Goal: Transaction & Acquisition: Purchase product/service

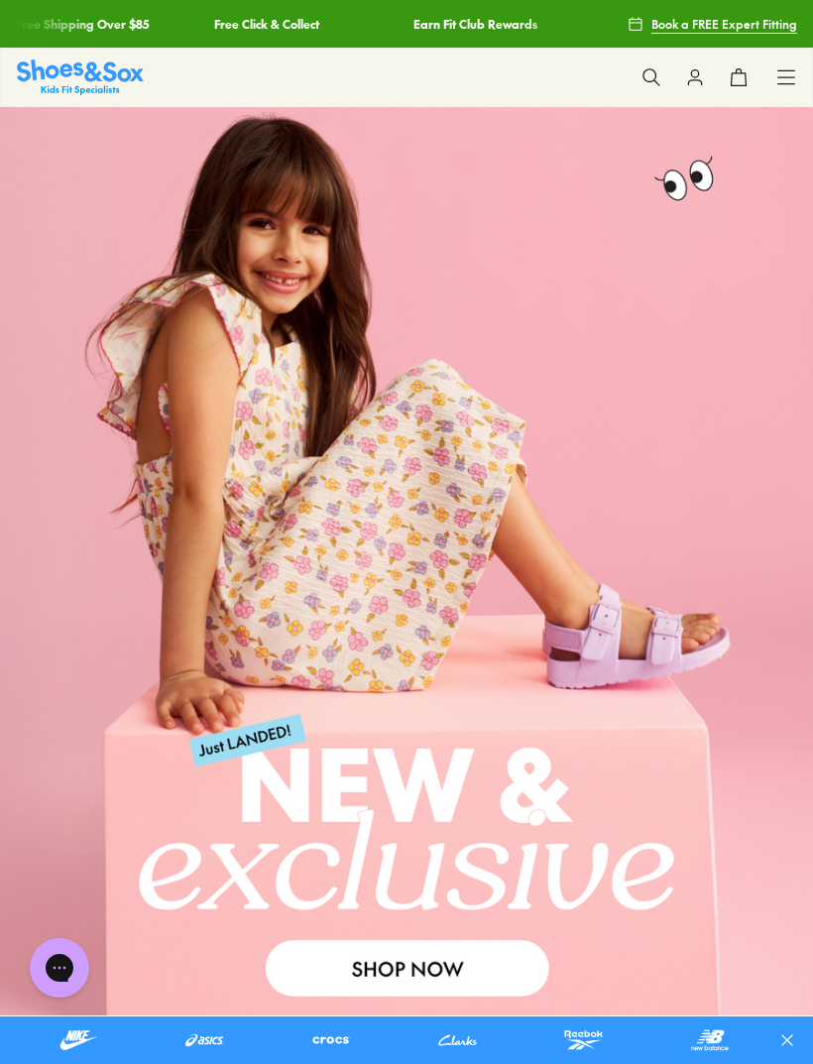
click at [783, 76] on icon at bounding box center [786, 77] width 20 height 20
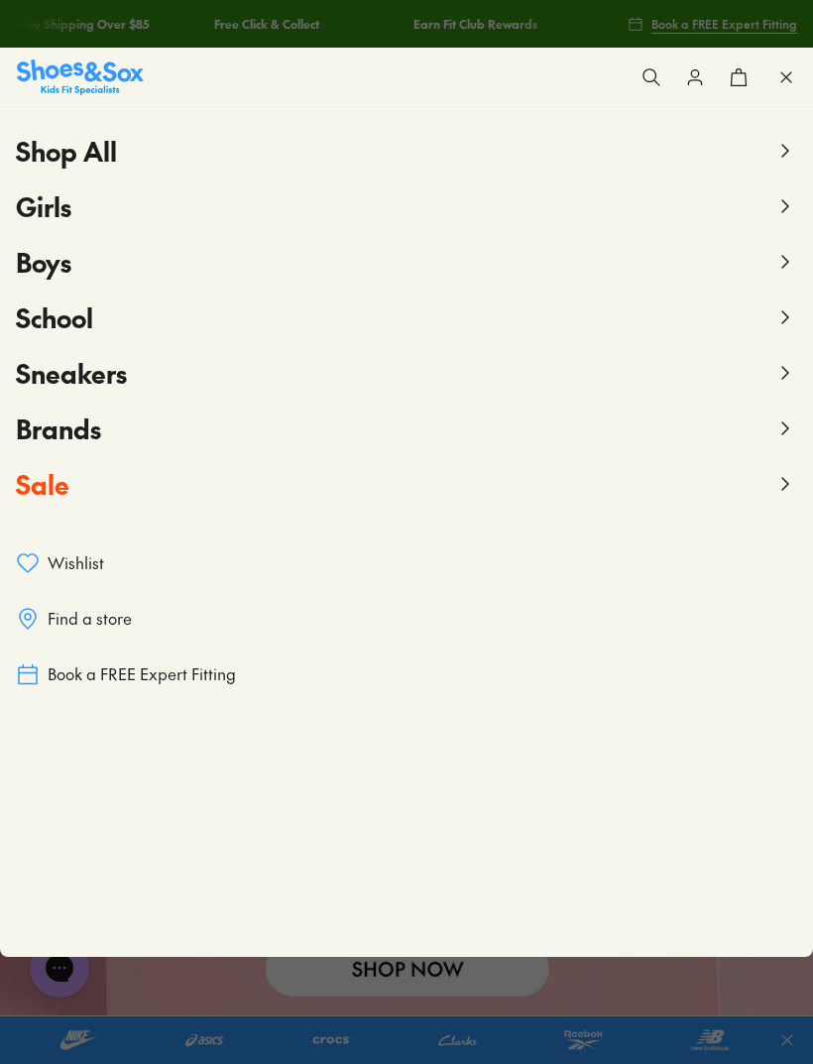
click at [786, 267] on icon at bounding box center [785, 262] width 24 height 24
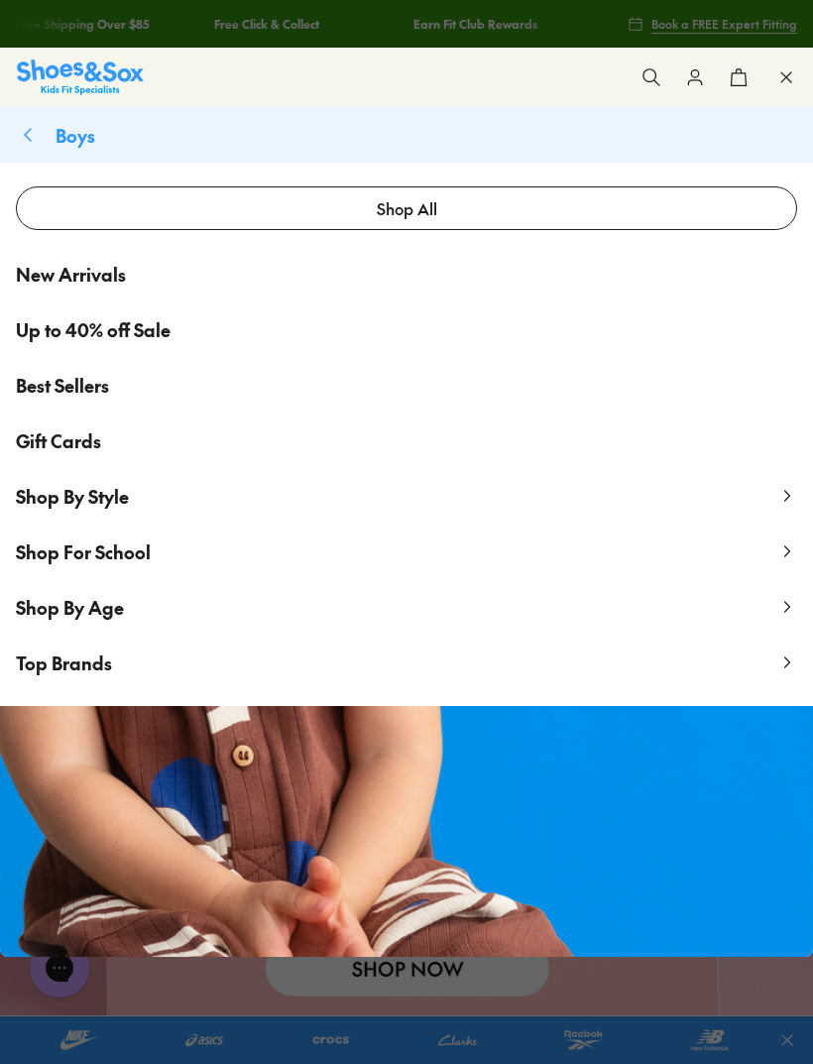
click at [786, 500] on use at bounding box center [787, 496] width 5 height 10
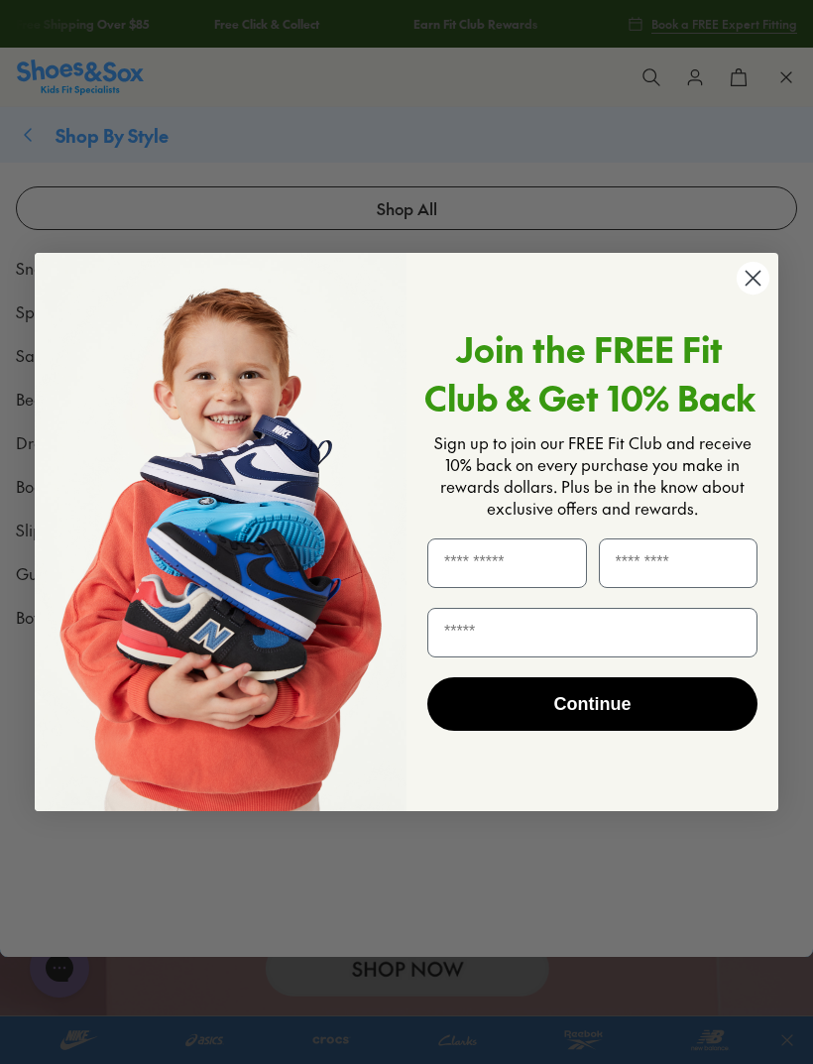
click at [755, 284] on circle "Close dialog" at bounding box center [753, 278] width 33 height 33
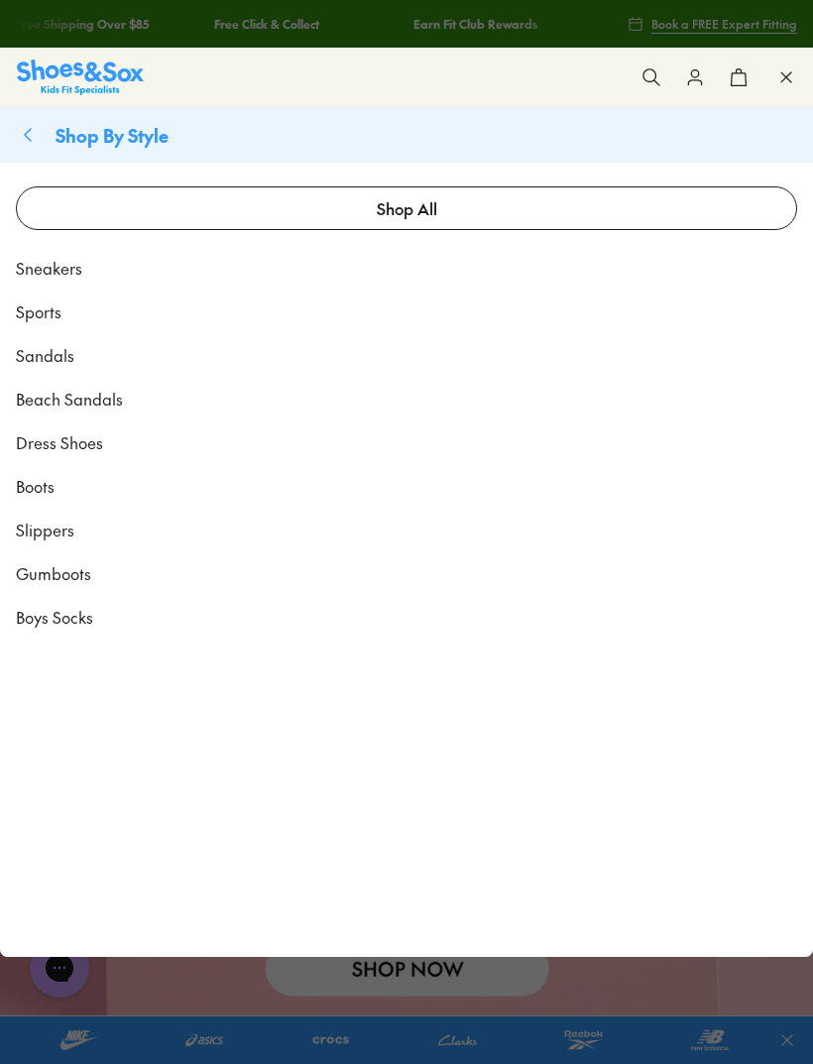
click at [72, 270] on span "Sneakers" at bounding box center [49, 268] width 66 height 24
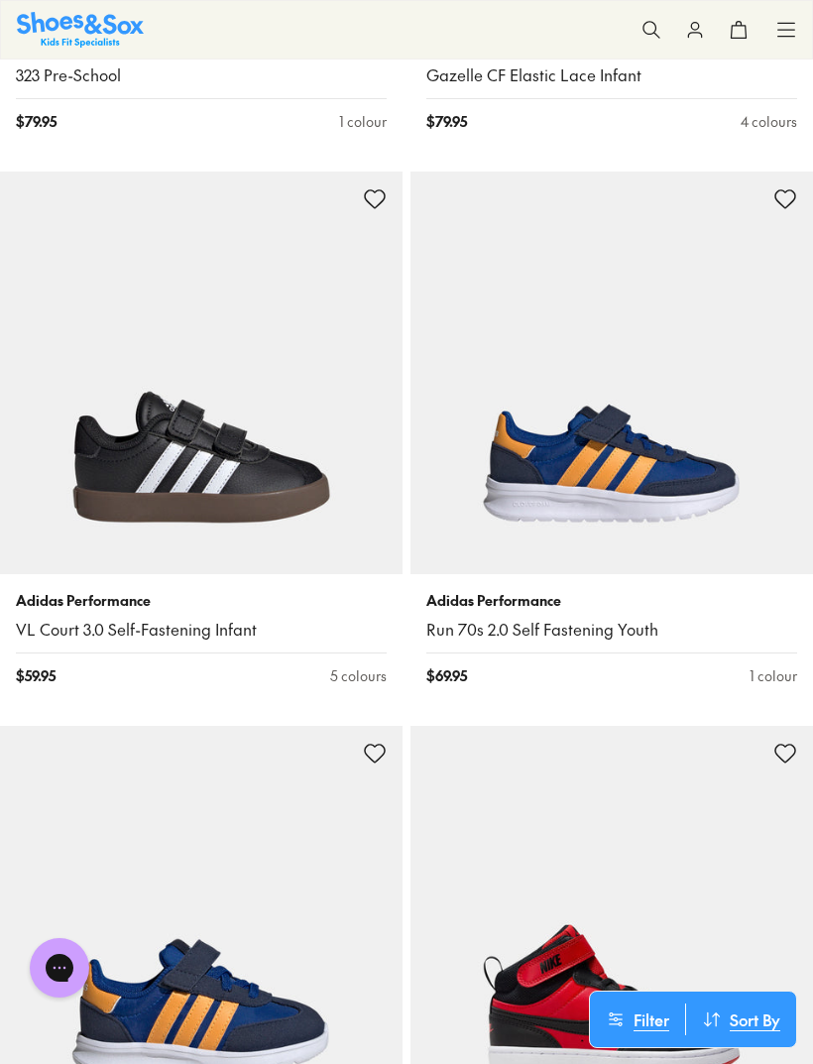
scroll to position [5897, 0]
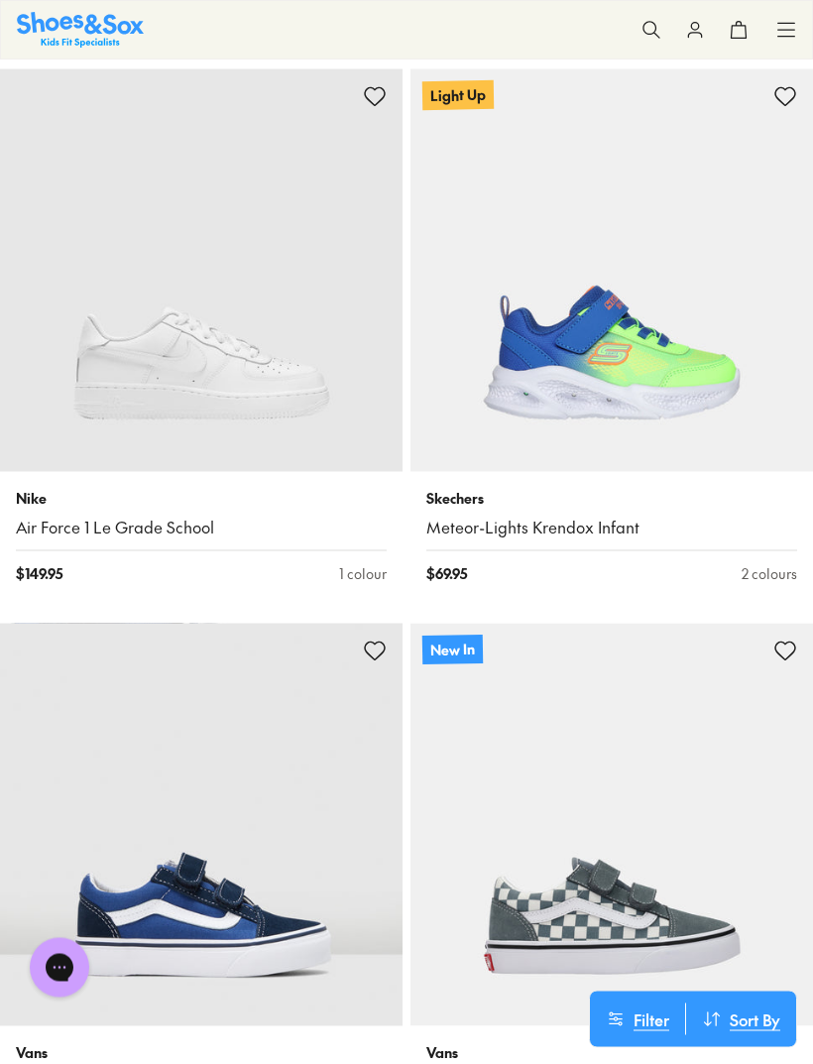
scroll to position [13627, 0]
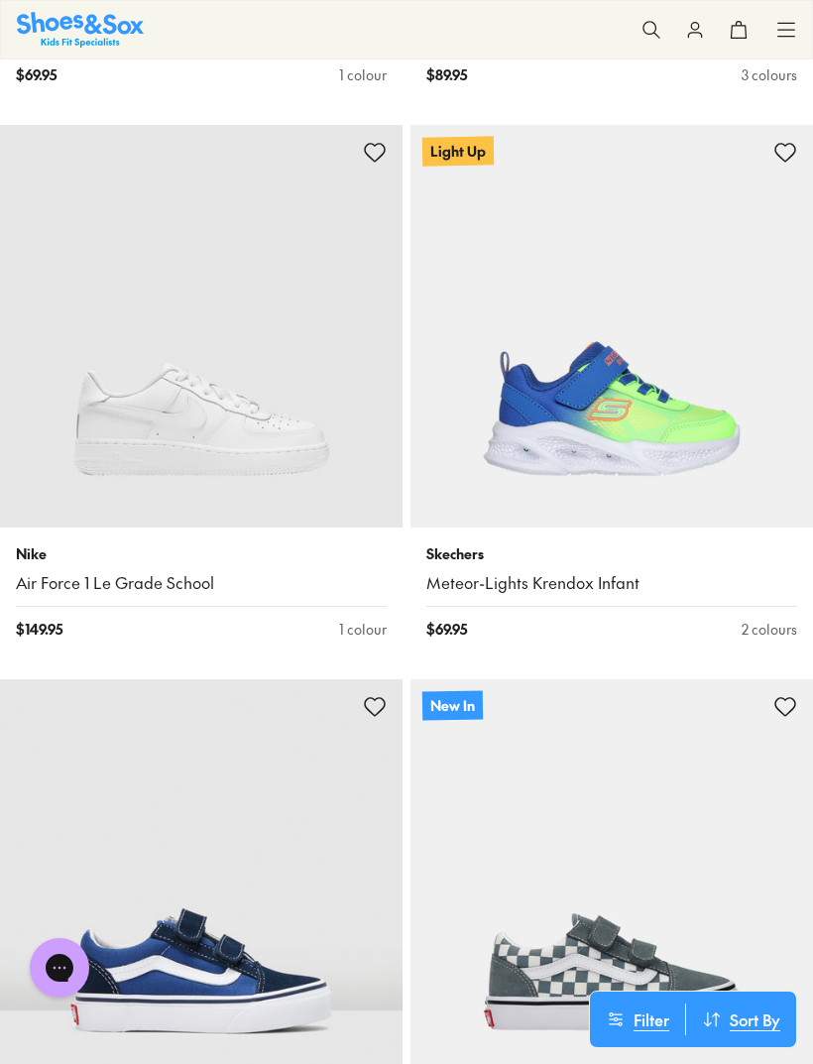
click at [722, 414] on img at bounding box center [611, 326] width 403 height 403
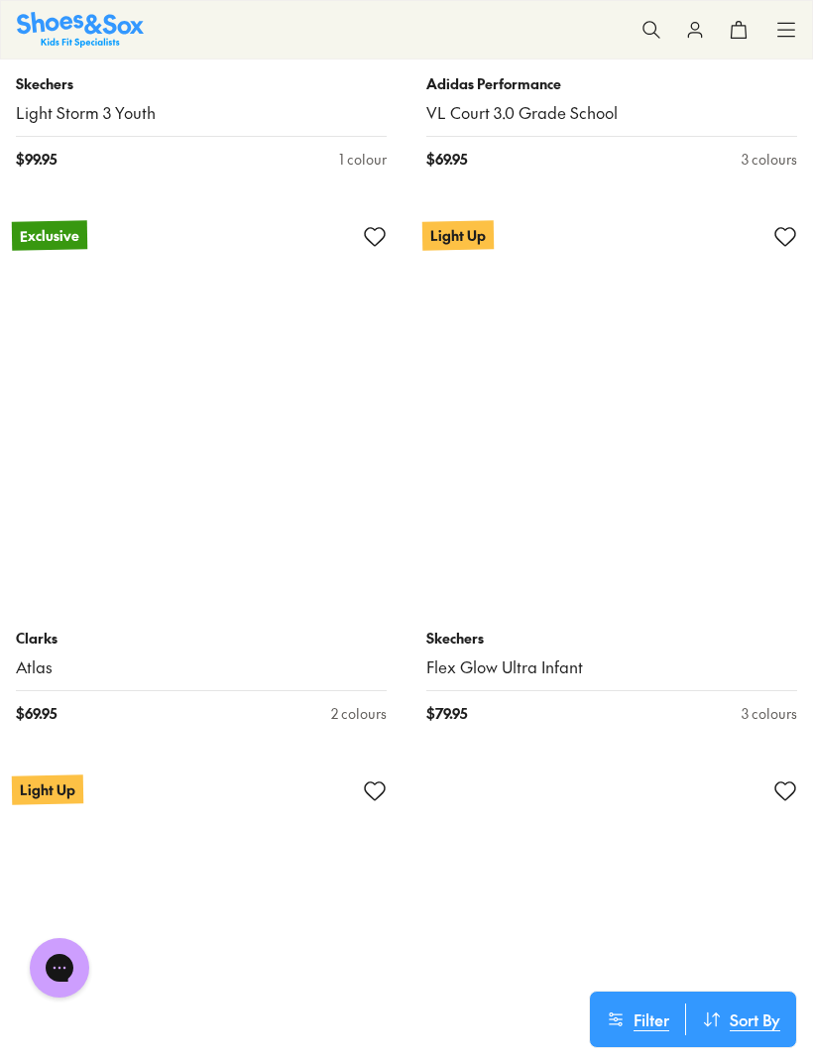
scroll to position [18531, 0]
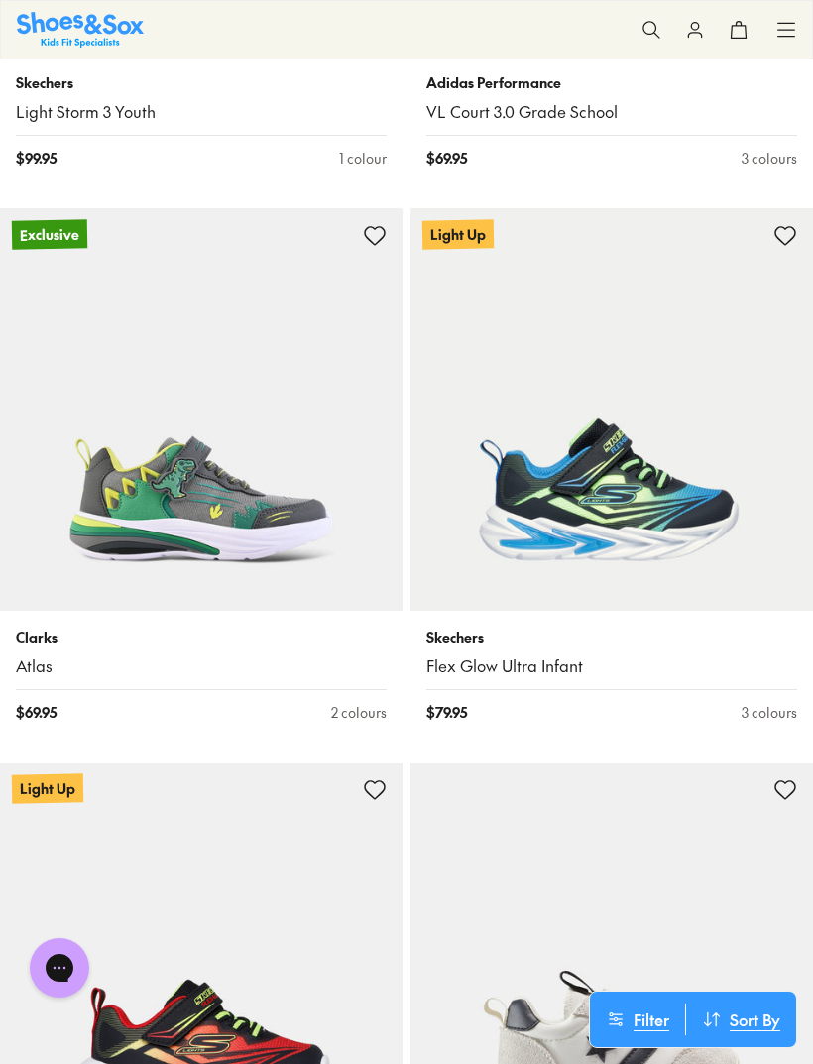
click at [711, 487] on img at bounding box center [611, 409] width 403 height 403
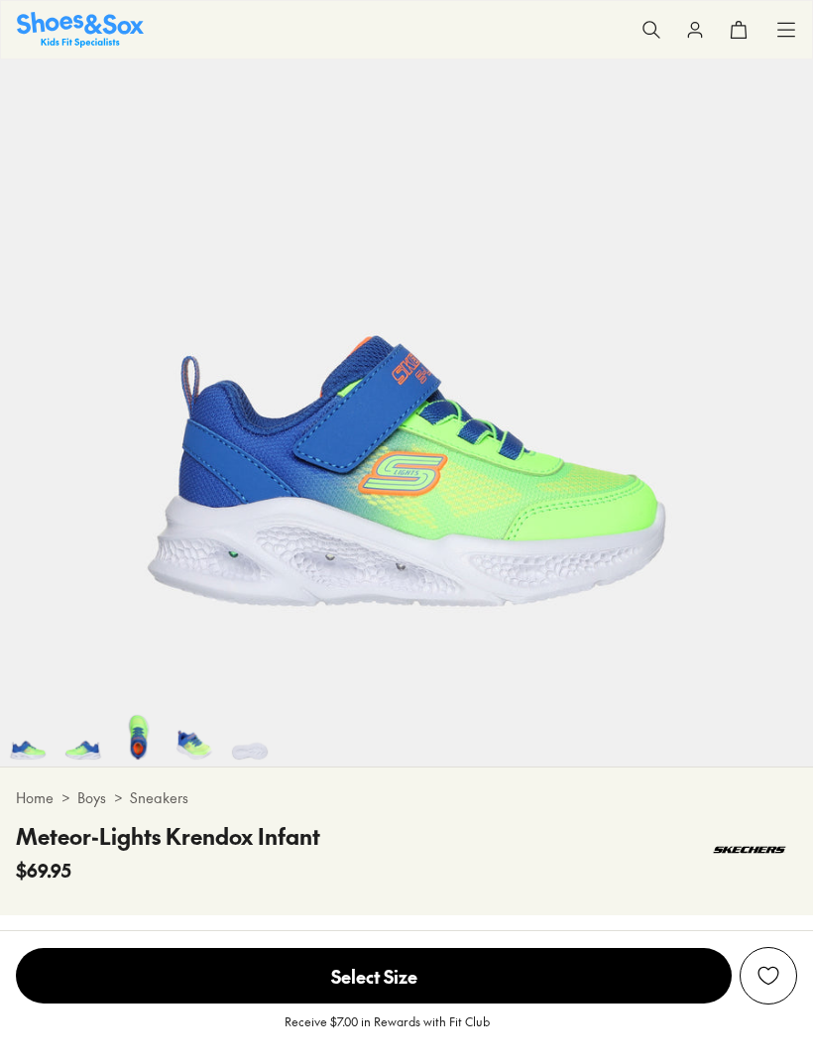
select select "*"
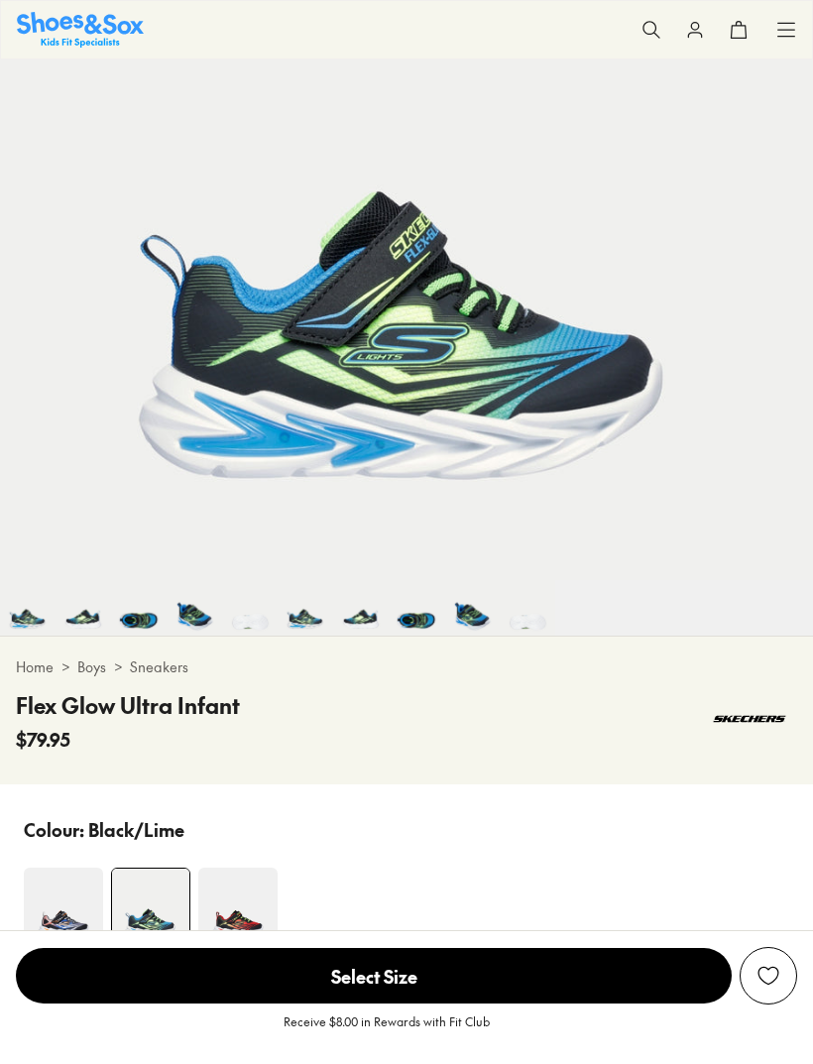
select select "*"
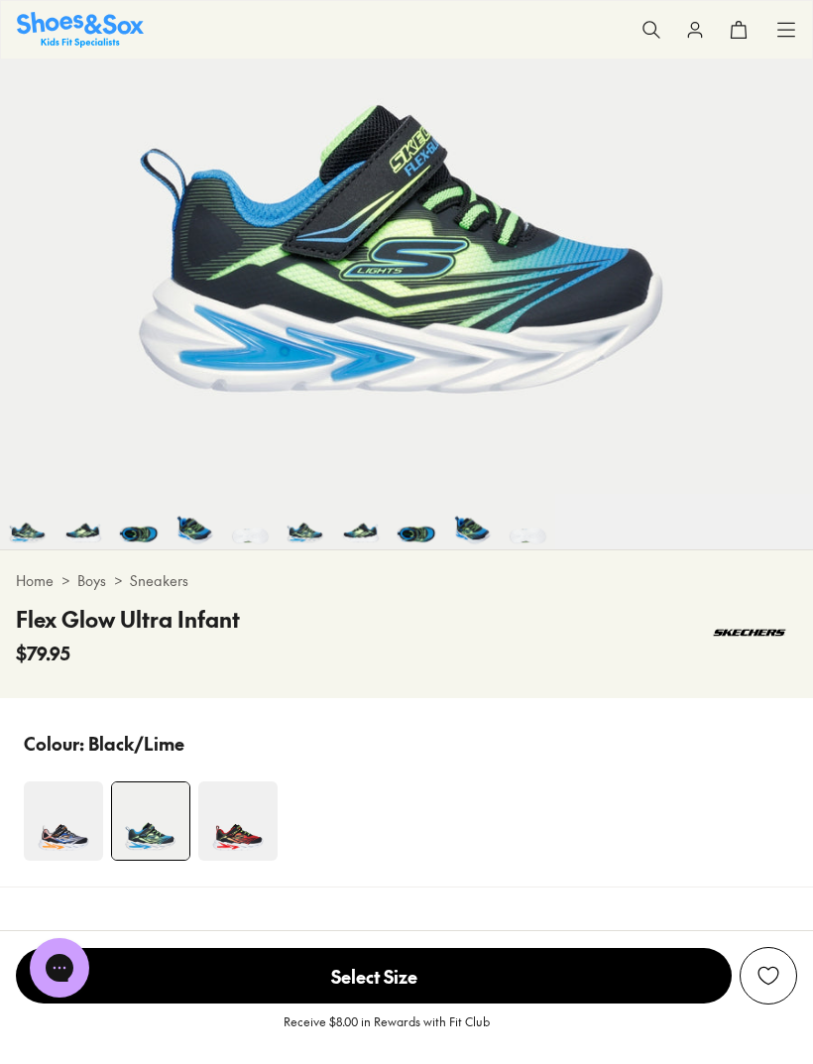
click at [255, 834] on img at bounding box center [237, 820] width 79 height 79
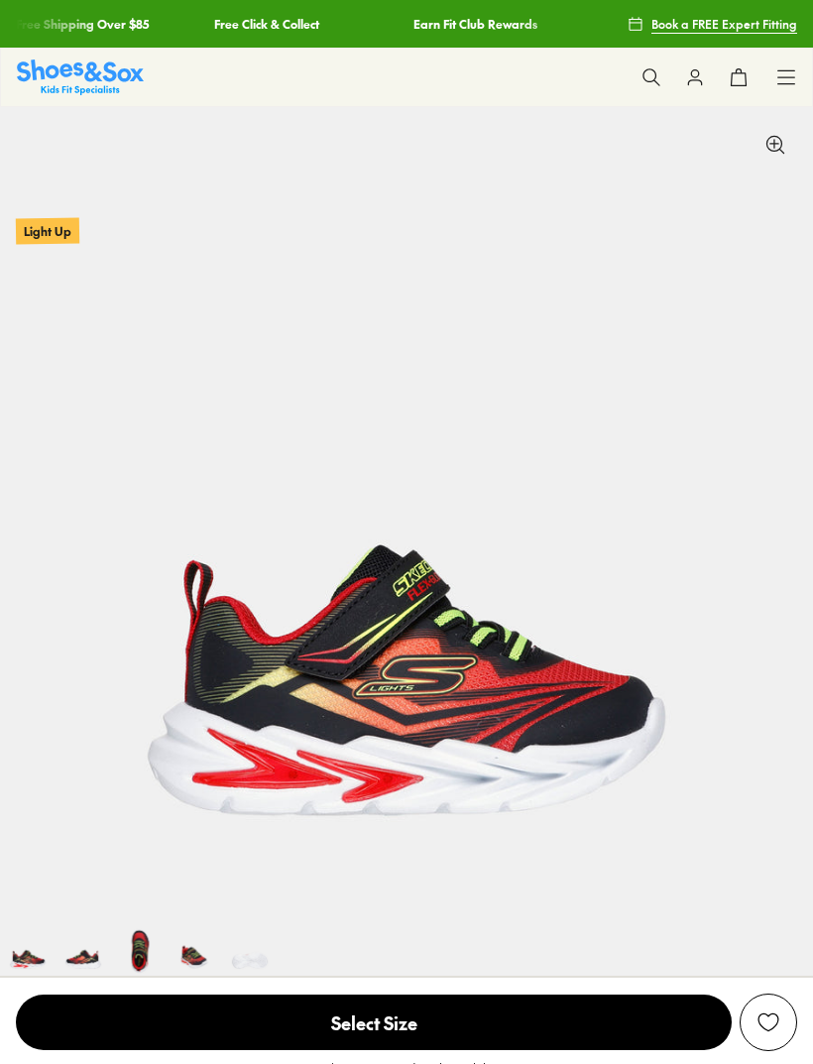
select select "*"
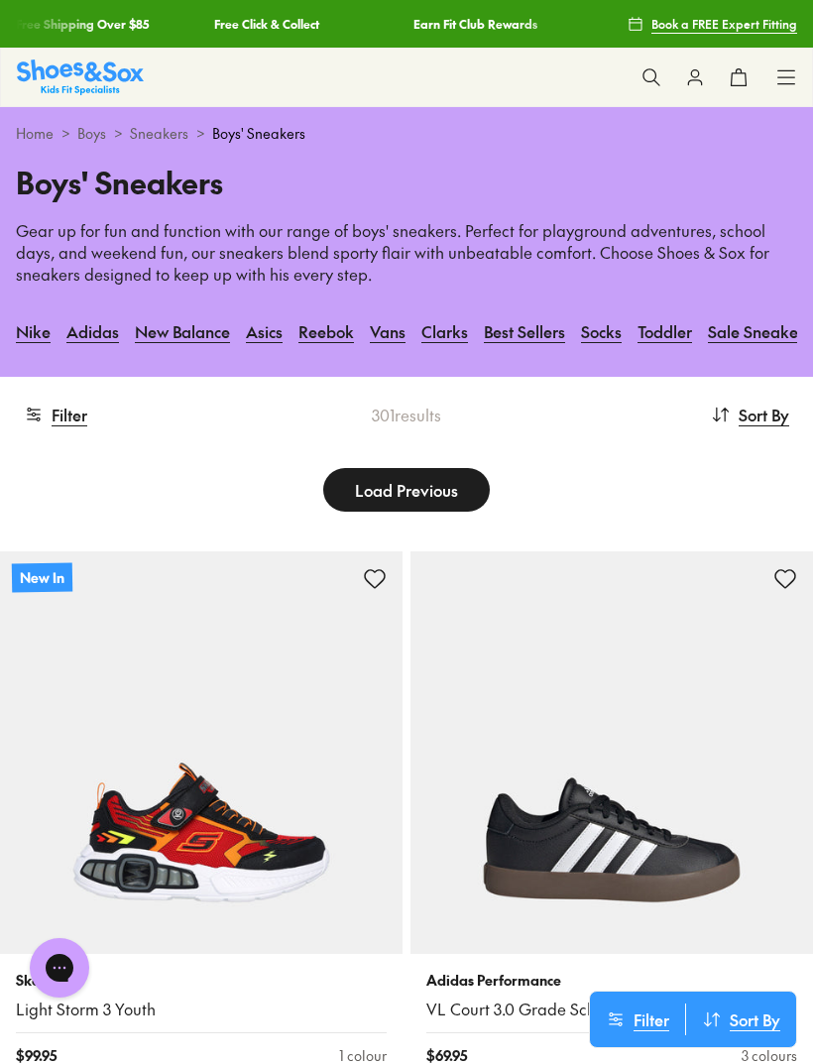
click at [70, 415] on button "Filter" at bounding box center [55, 415] width 63 height 44
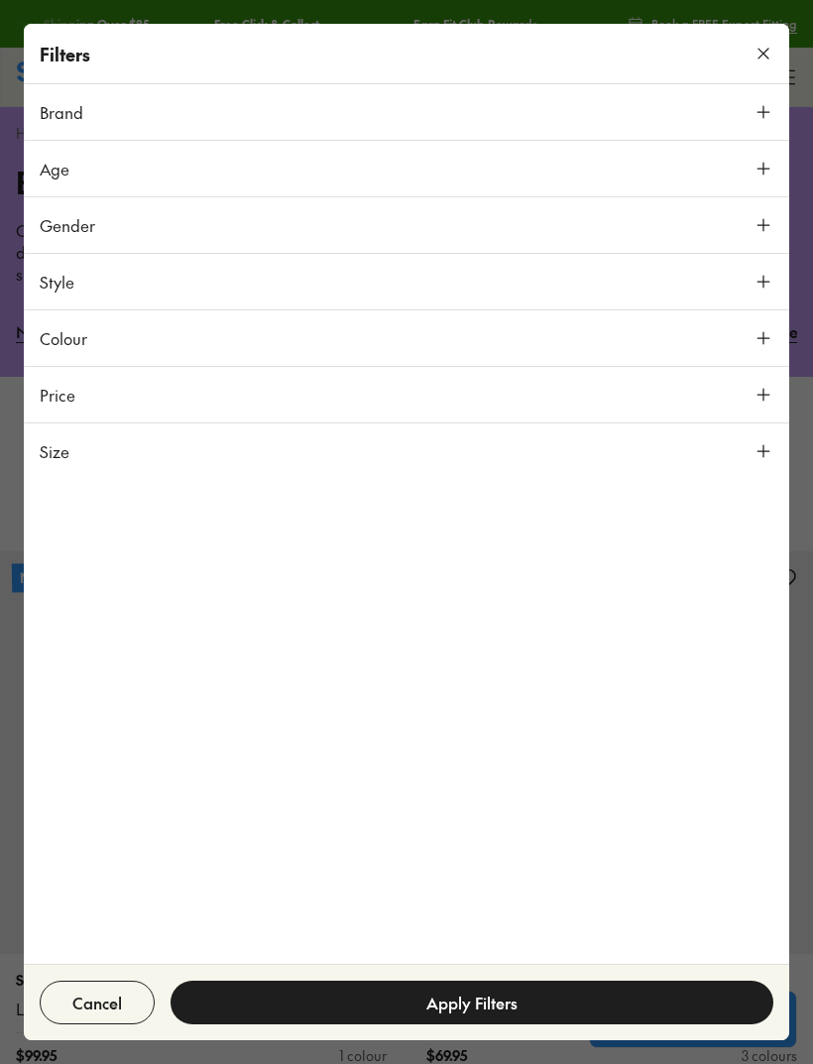
click at [761, 169] on use at bounding box center [763, 169] width 12 height 12
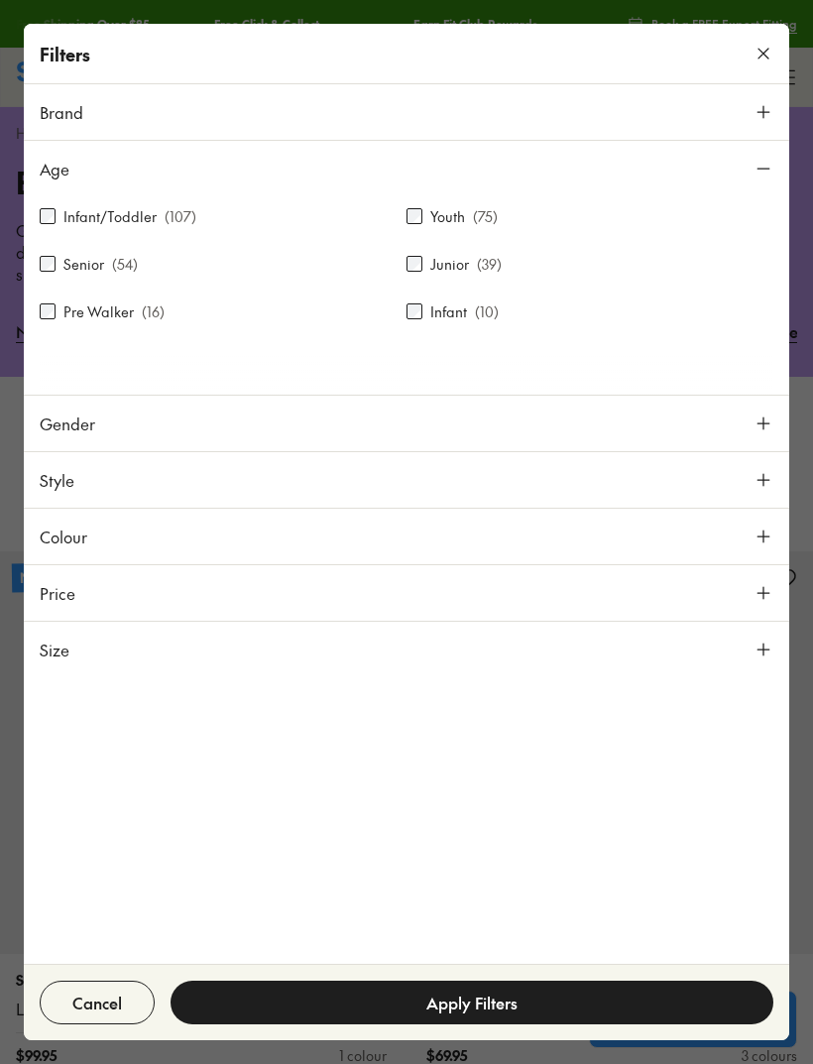
click at [478, 227] on div "Youth ( 75 )" at bounding box center [590, 216] width 367 height 24
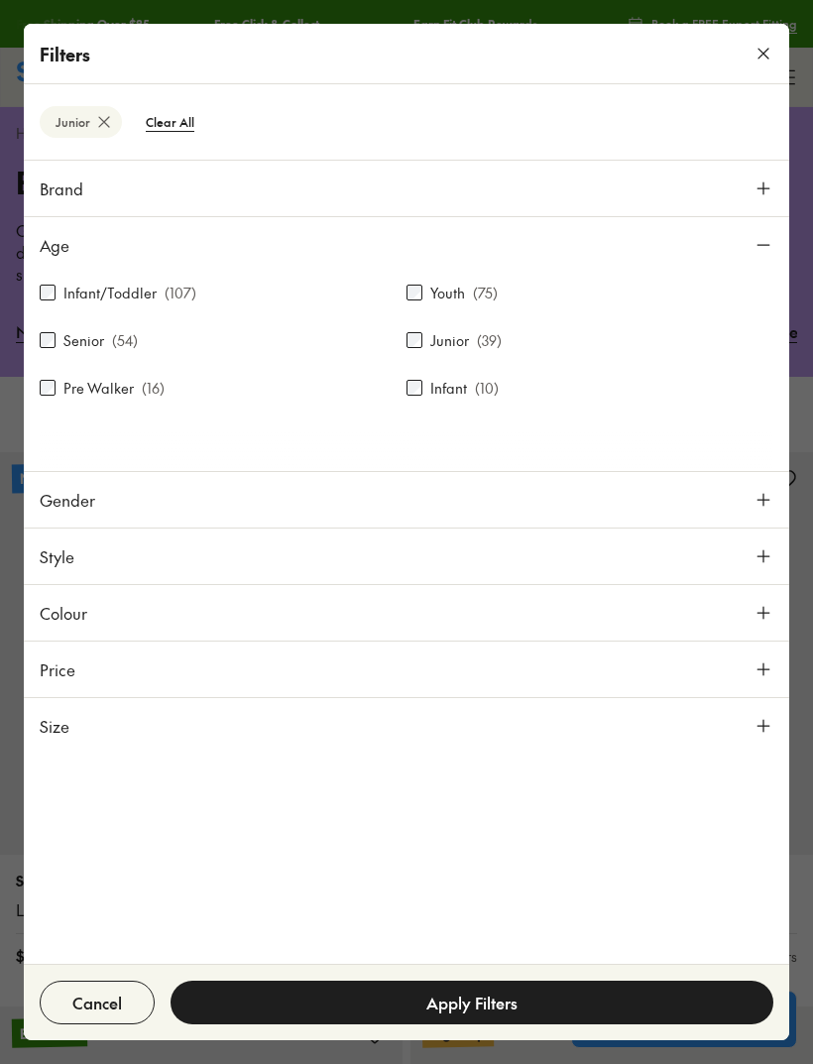
scroll to position [78, 0]
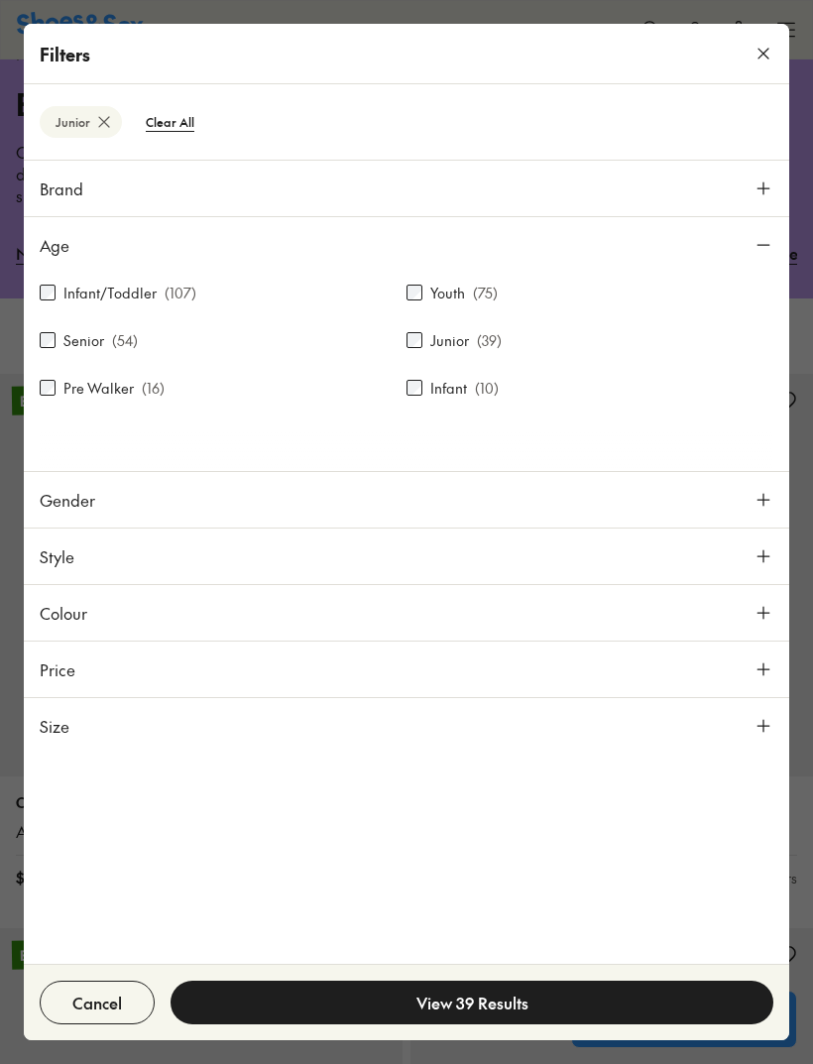
click at [648, 694] on button "Price" at bounding box center [406, 669] width 765 height 56
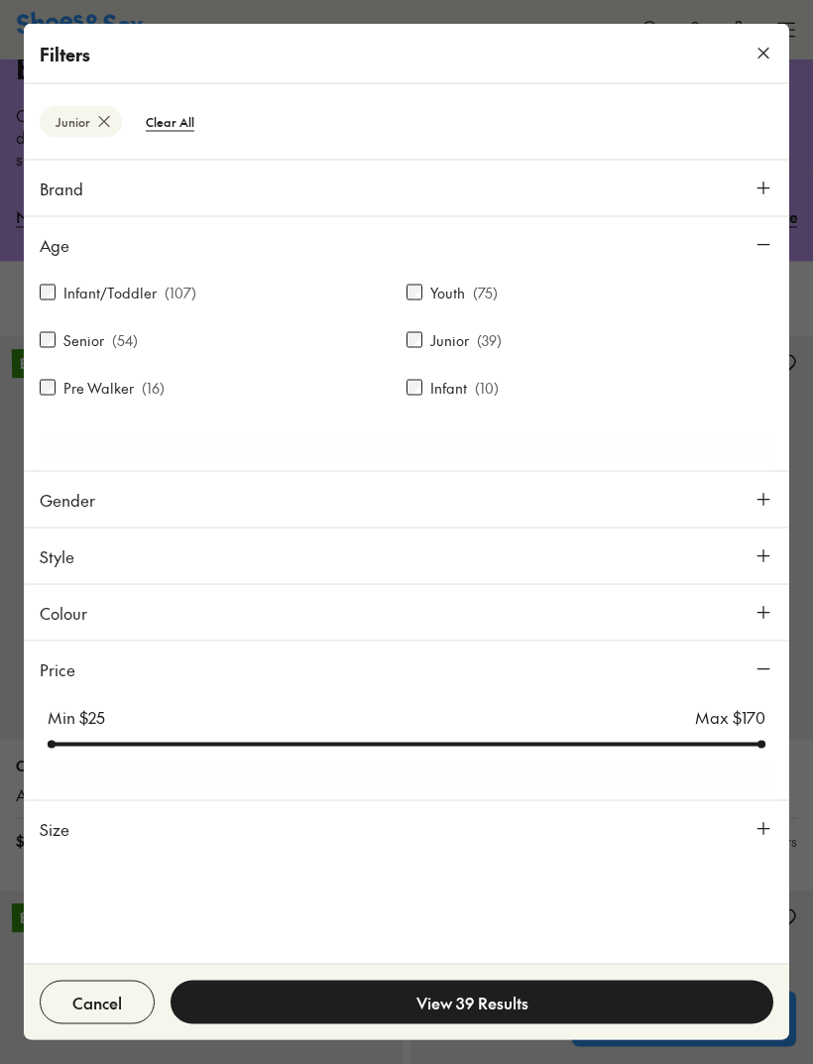
scroll to position [158, 0]
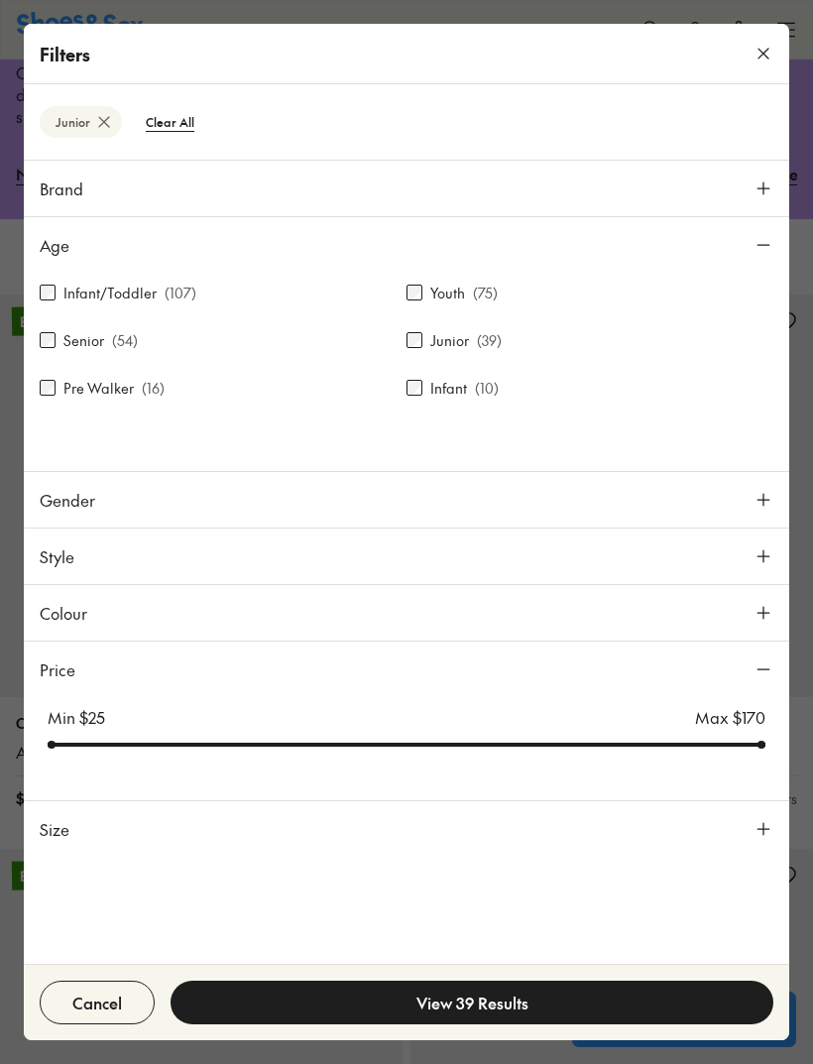
click at [728, 821] on button "Size" at bounding box center [406, 829] width 765 height 56
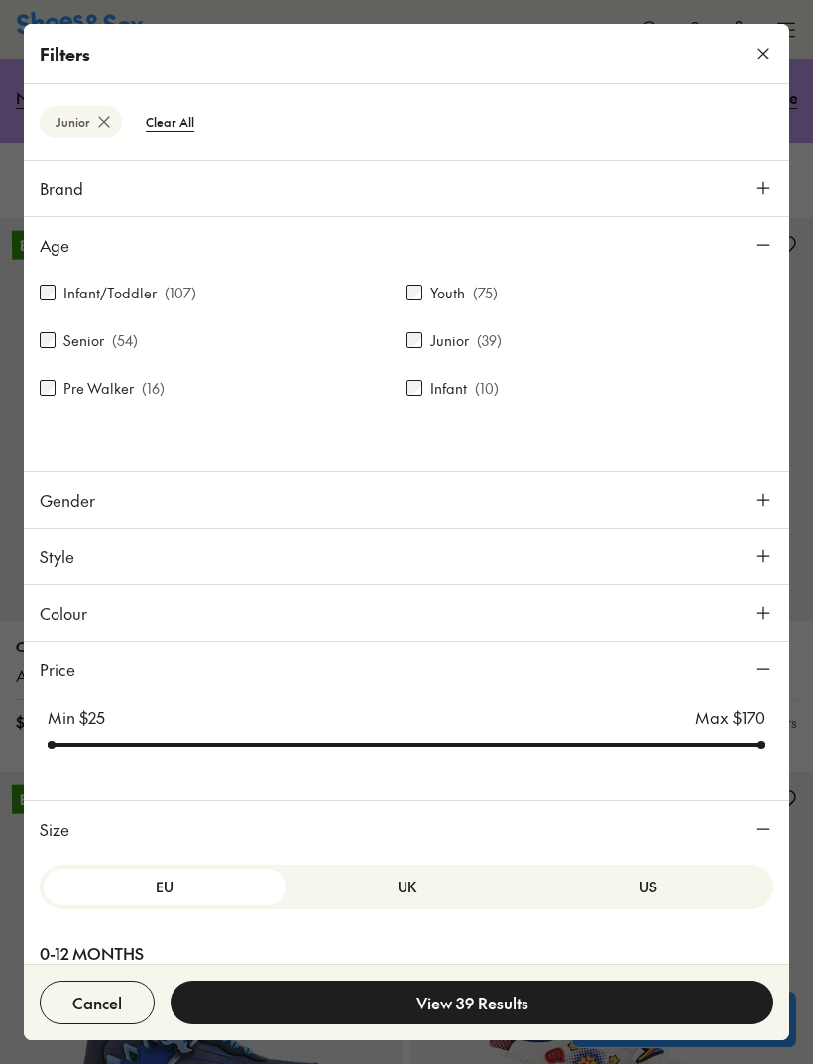
scroll to position [0, 0]
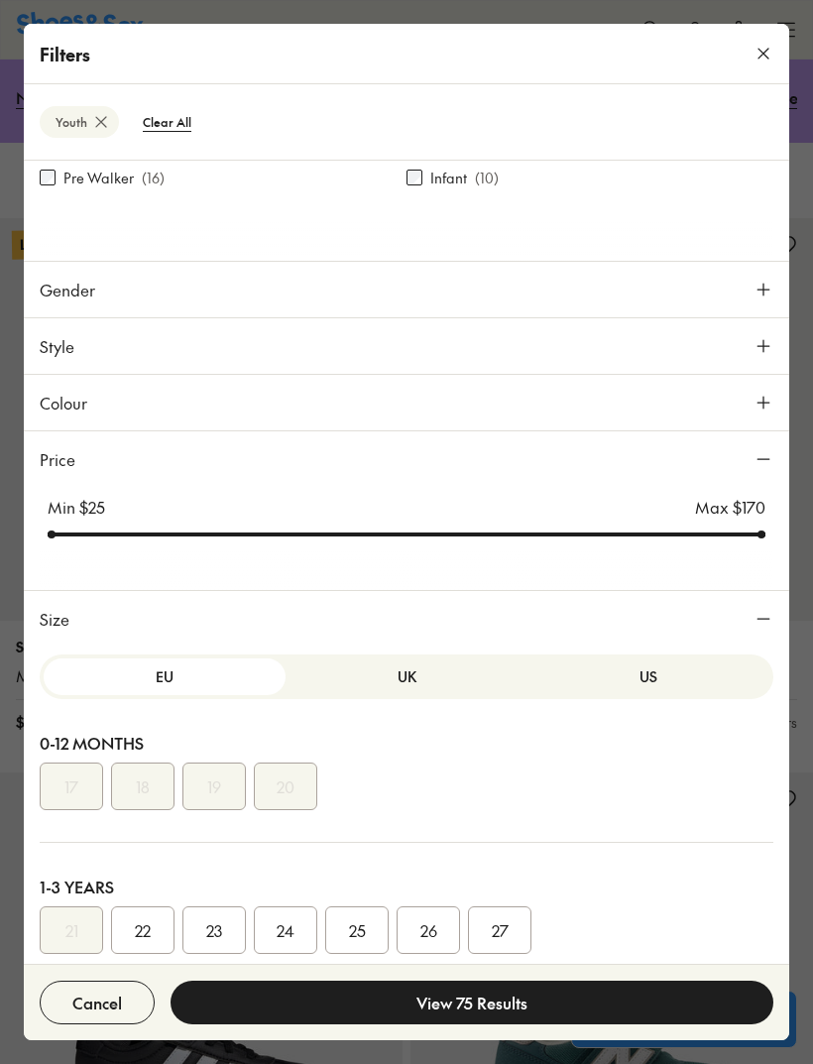
scroll to position [210, 0]
click at [660, 675] on button "US" at bounding box center [648, 676] width 242 height 37
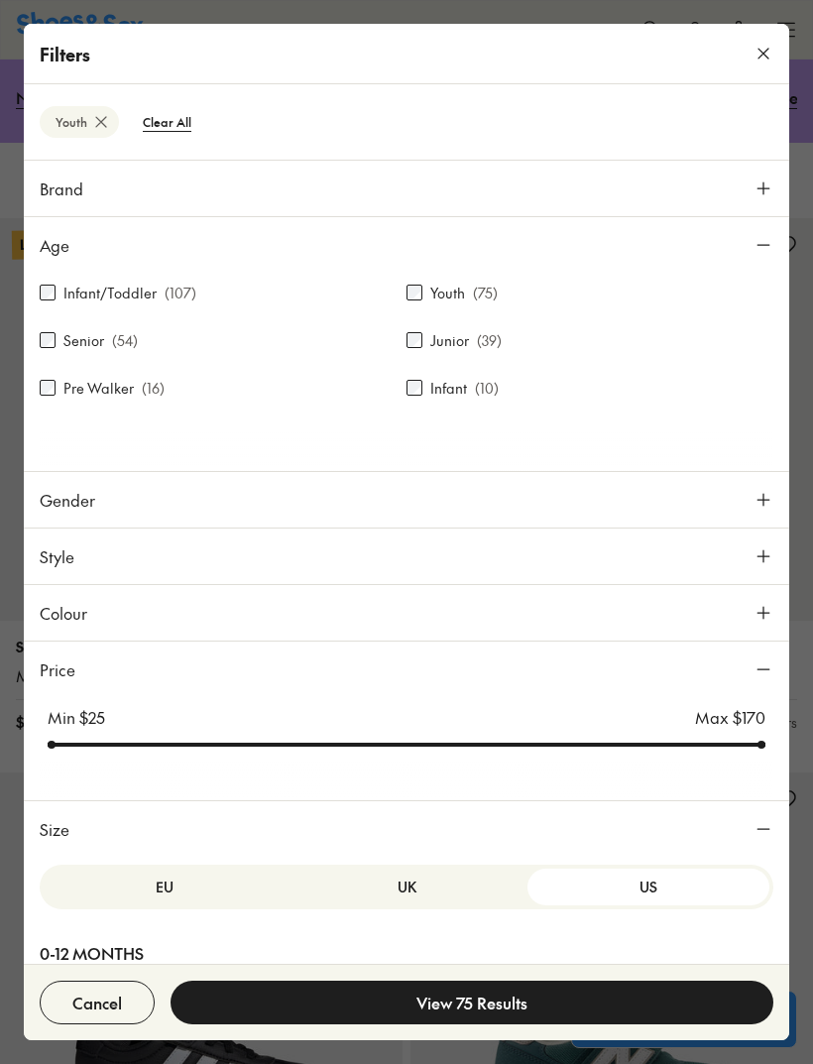
scroll to position [0, 0]
click at [444, 342] on label "Junior" at bounding box center [449, 340] width 39 height 21
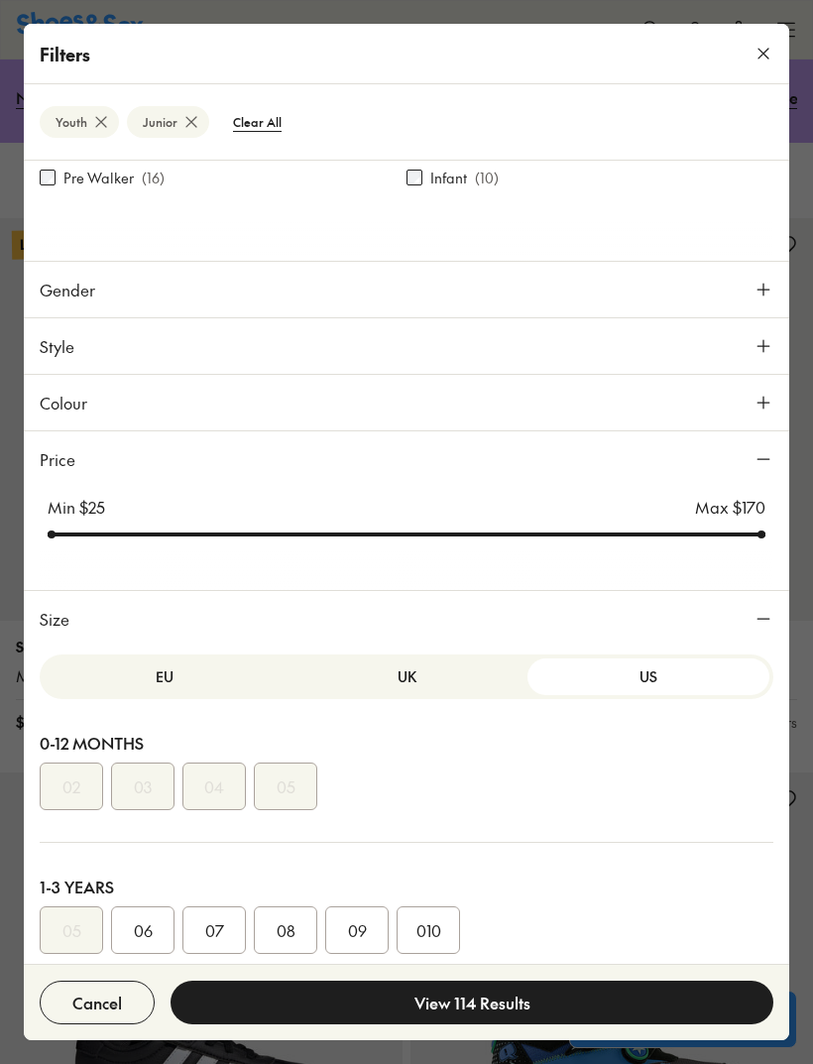
click at [643, 672] on button "US" at bounding box center [648, 676] width 242 height 37
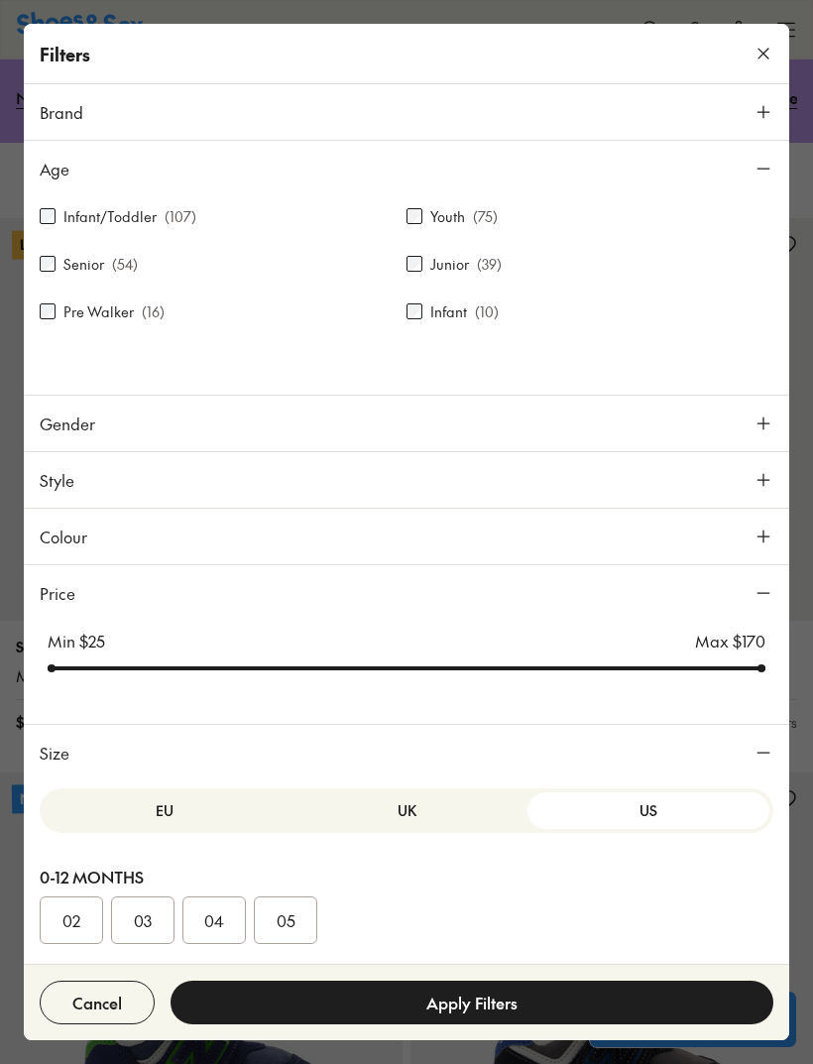
click at [65, 273] on label "Senior" at bounding box center [83, 264] width 41 height 21
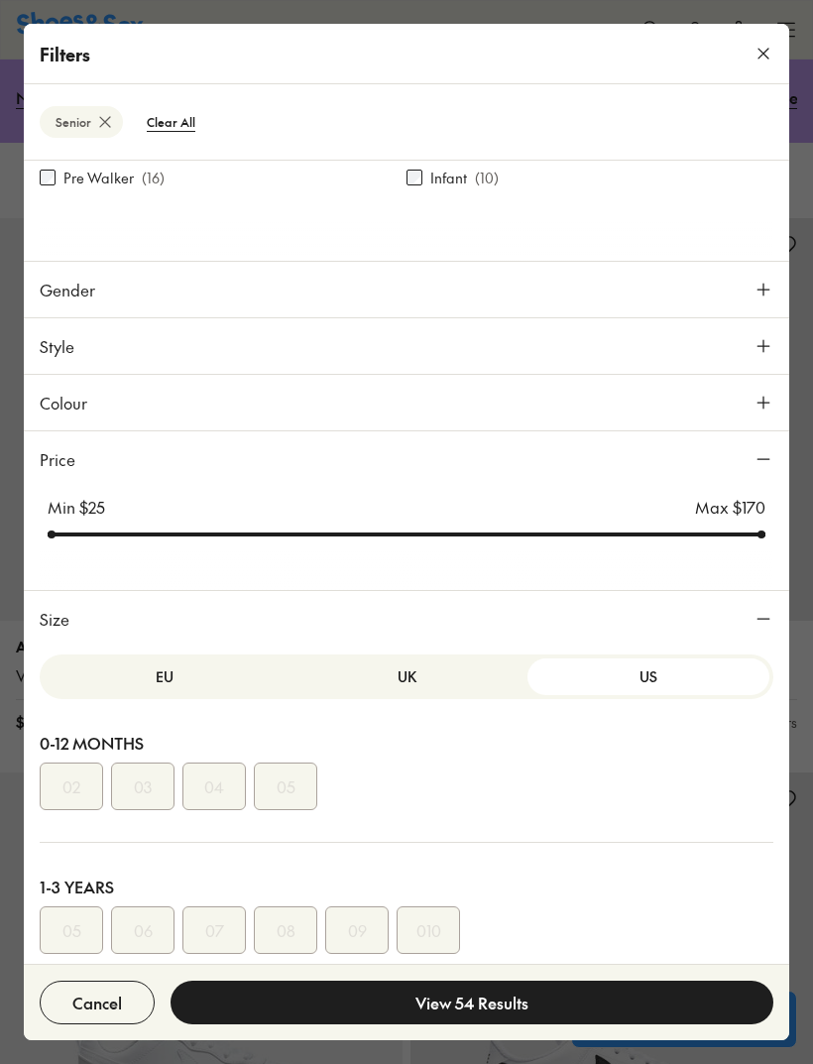
scroll to position [210, 0]
click at [475, 659] on button "UK" at bounding box center [407, 676] width 242 height 37
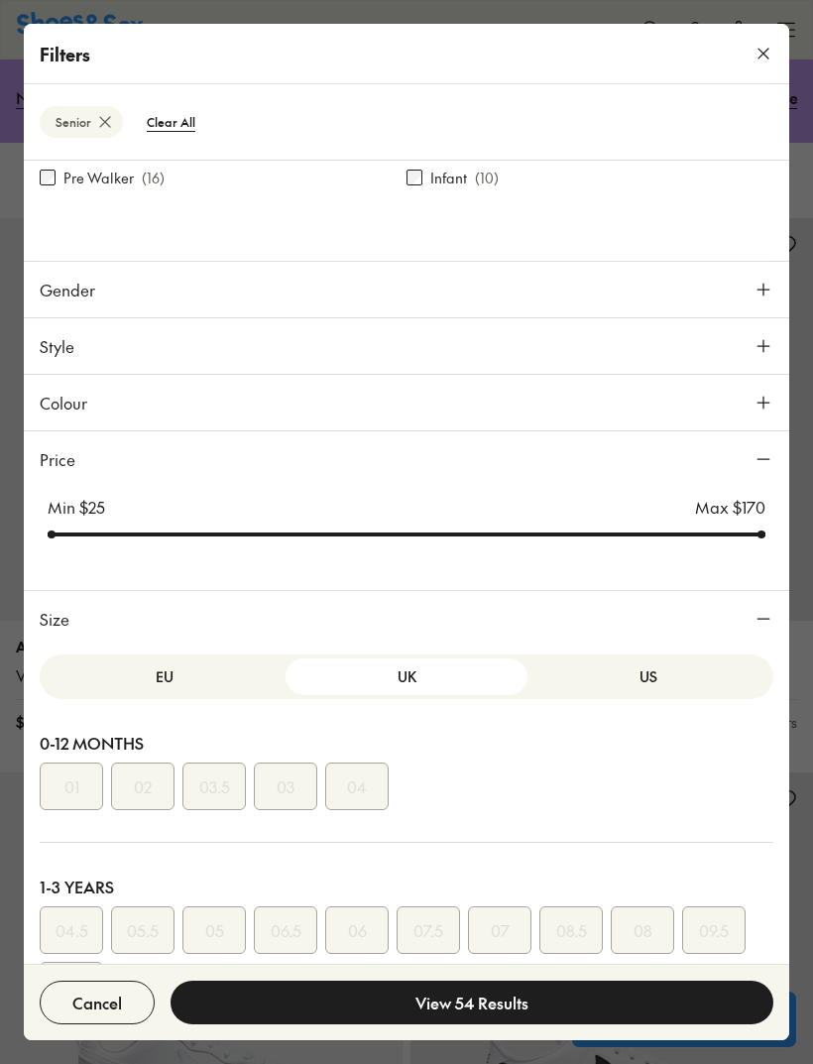
click at [149, 643] on button "Size" at bounding box center [406, 619] width 765 height 56
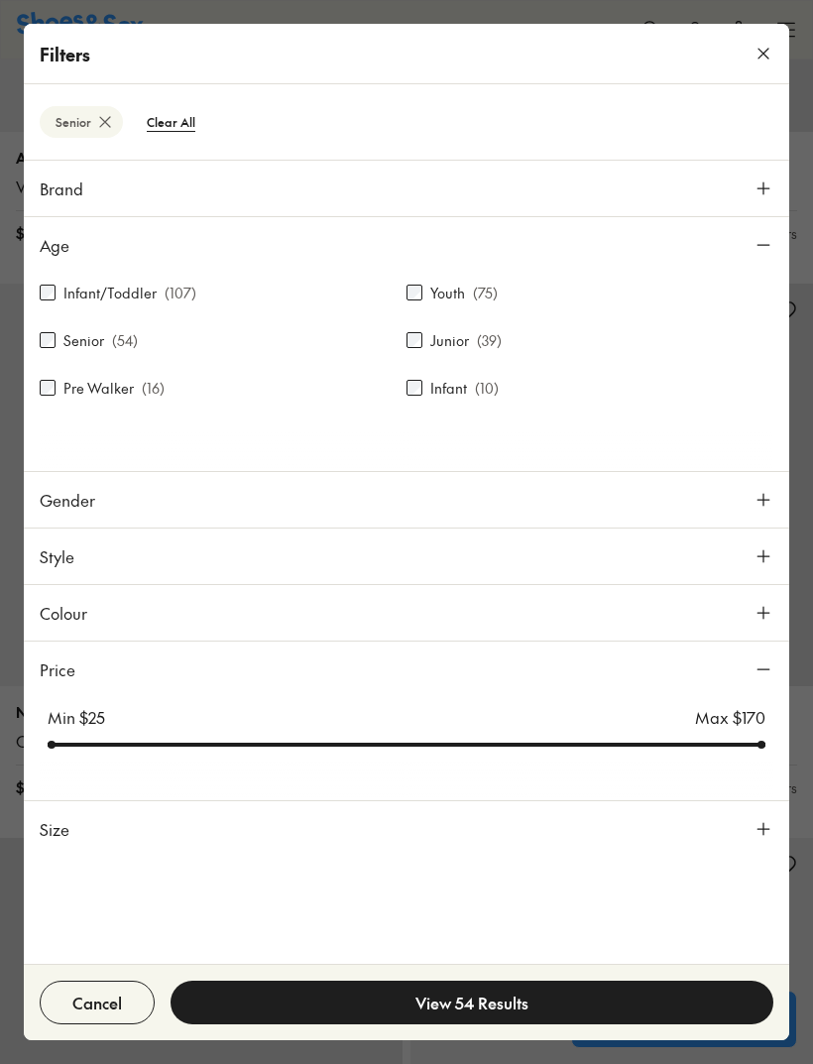
scroll to position [722, 0]
click at [740, 804] on button "Size" at bounding box center [406, 829] width 765 height 56
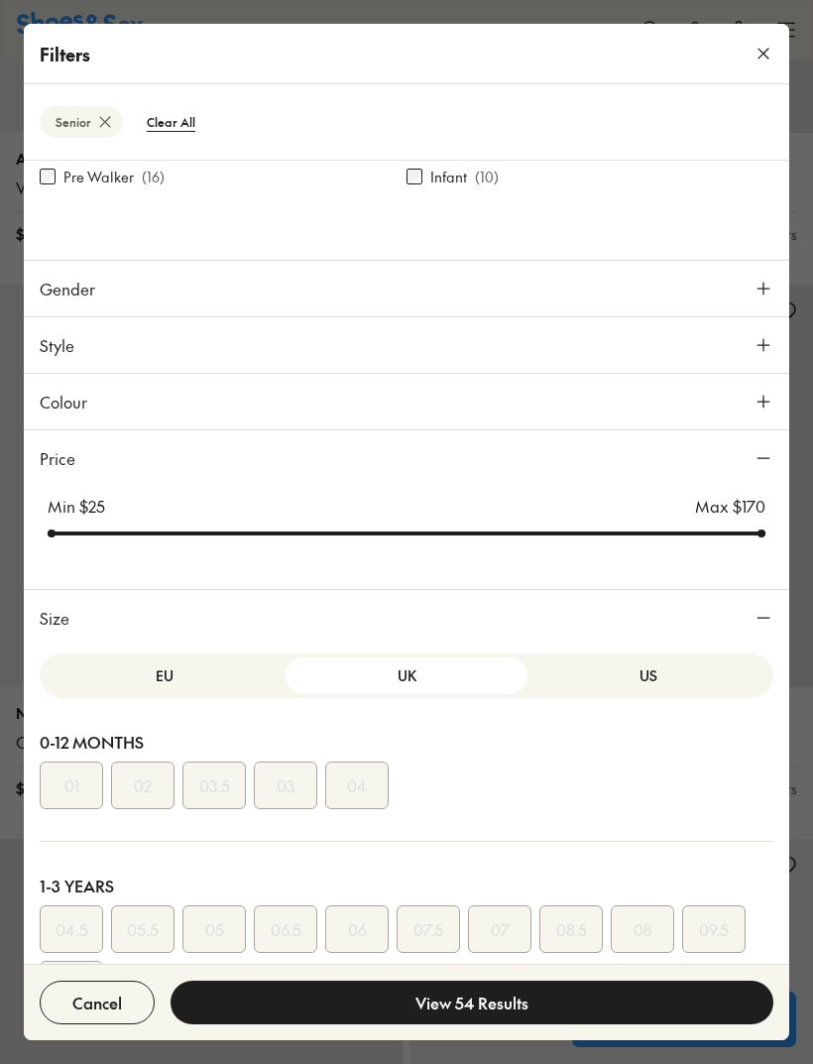
click at [669, 680] on button "US" at bounding box center [648, 675] width 242 height 37
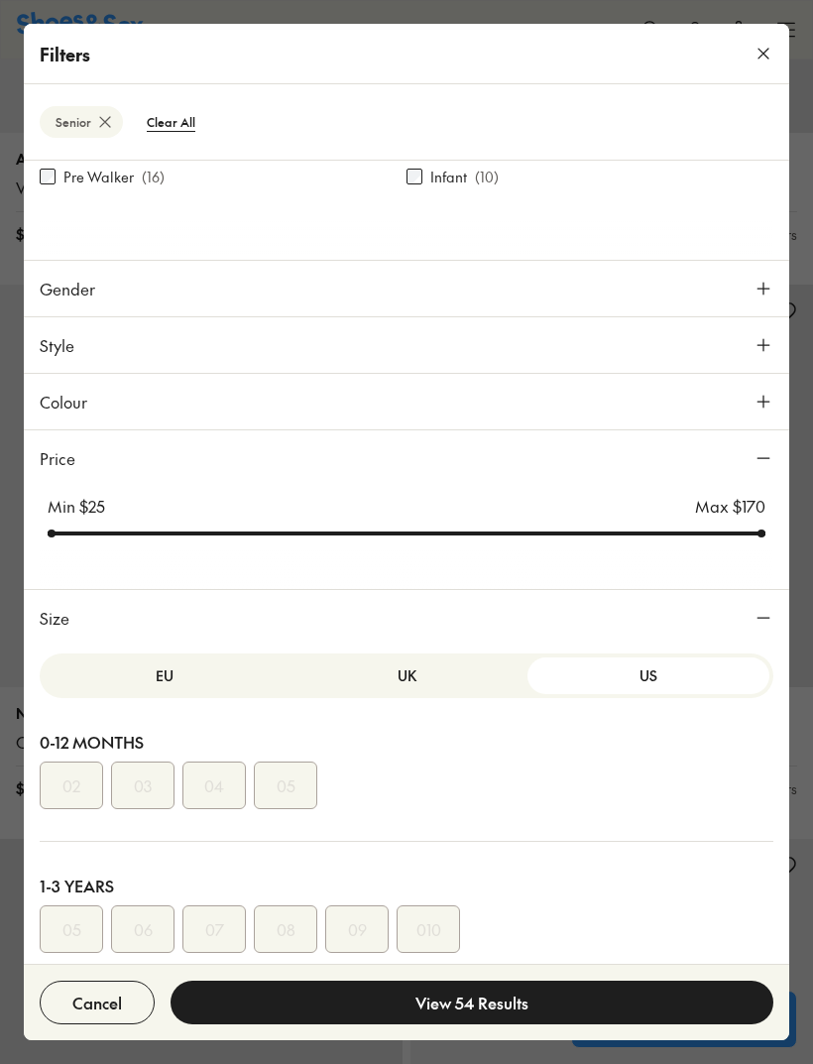
scroll to position [210, 0]
click at [100, 678] on button "EU" at bounding box center [165, 676] width 242 height 37
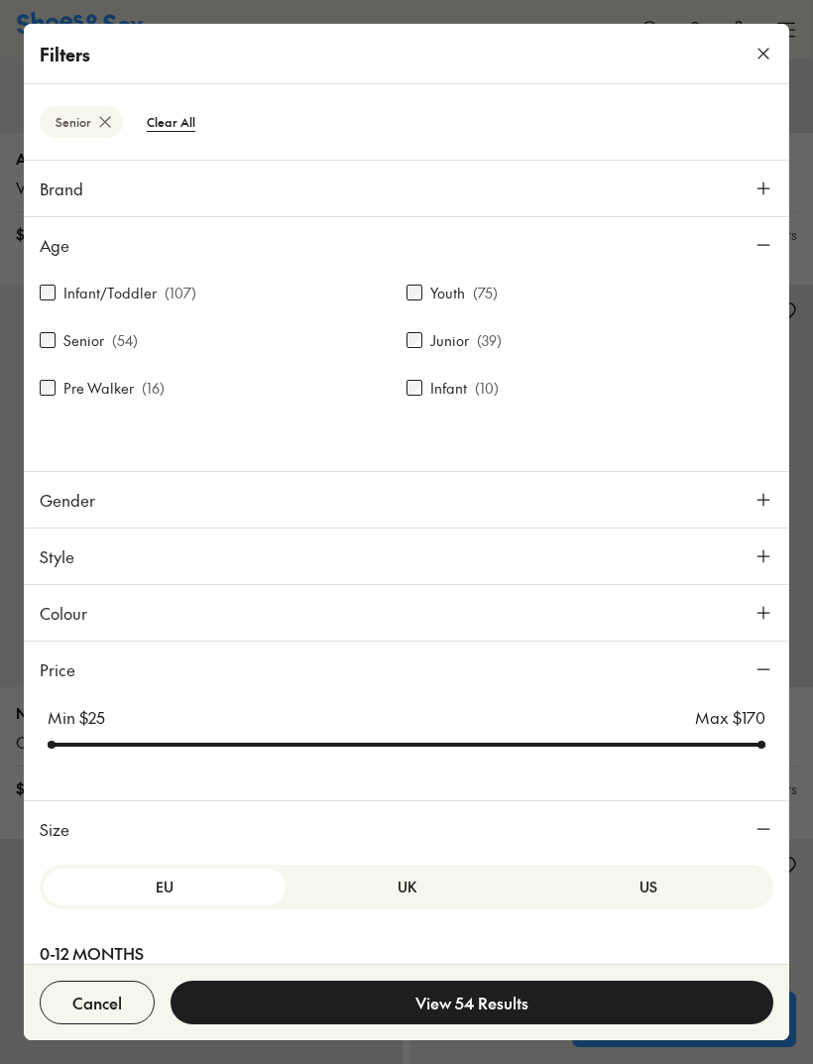
scroll to position [0, 0]
click at [742, 55] on button at bounding box center [764, 54] width 44 height 44
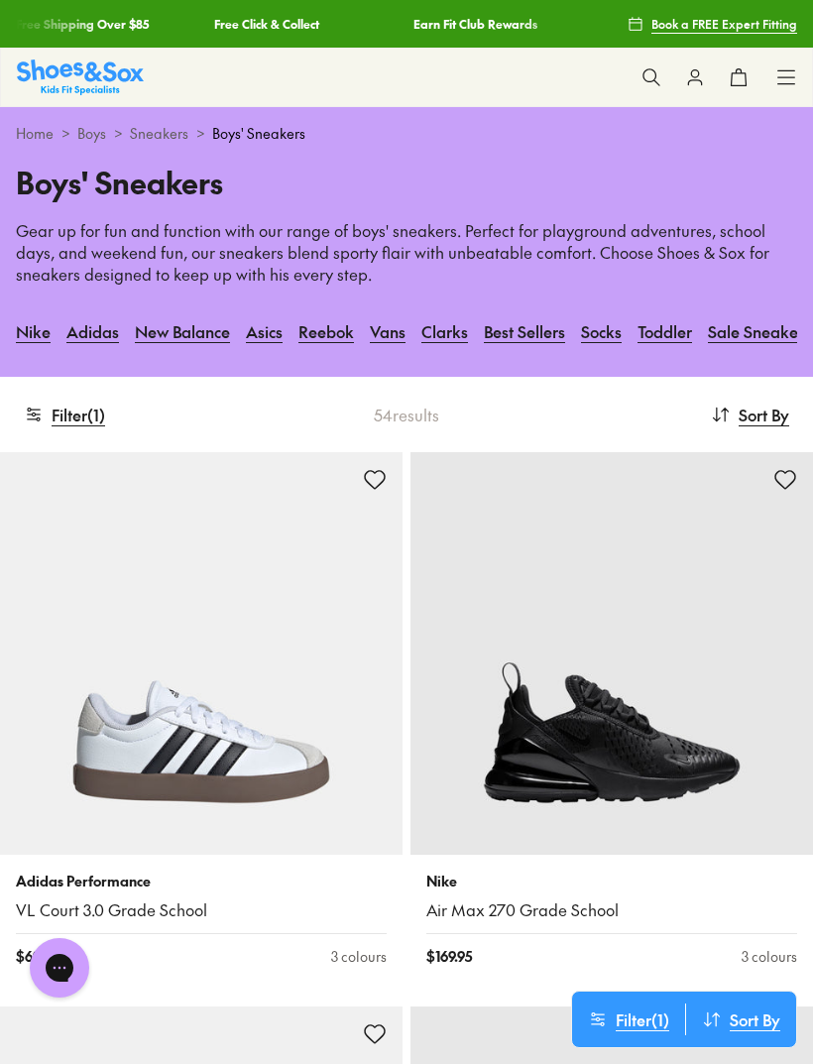
click at [45, 73] on img at bounding box center [80, 76] width 127 height 35
click at [781, 77] on use at bounding box center [786, 76] width 17 height 13
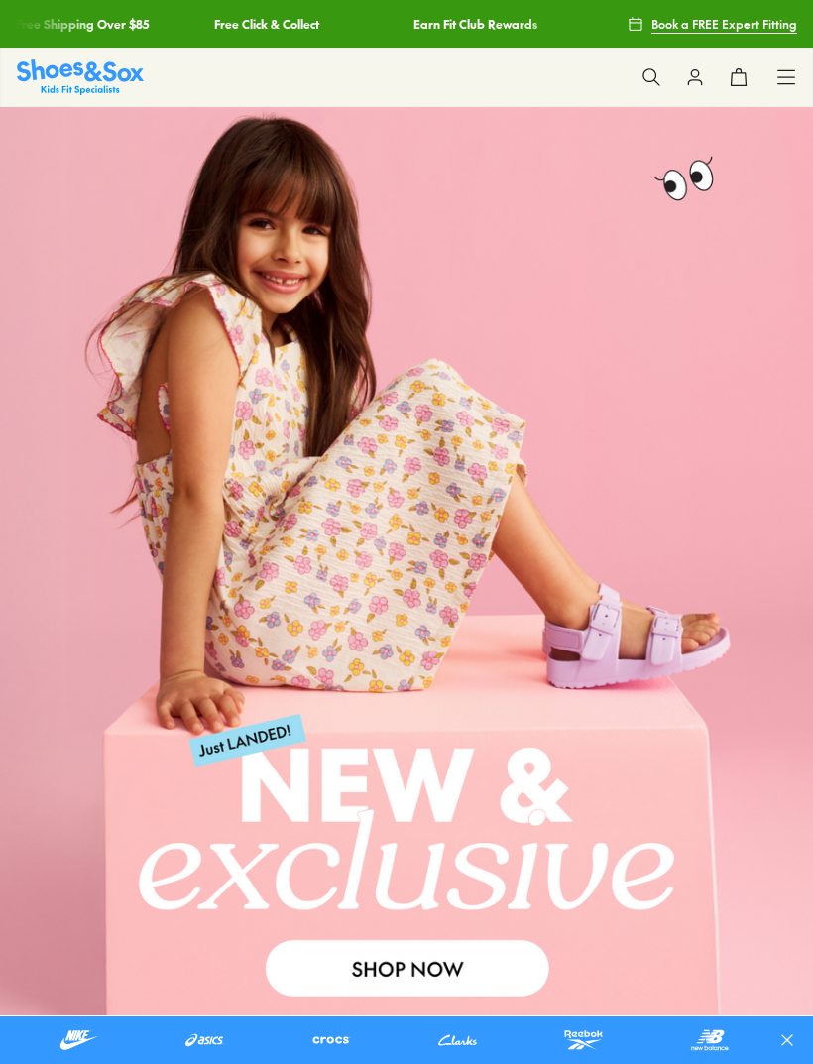
click at [788, 67] on icon at bounding box center [786, 77] width 20 height 20
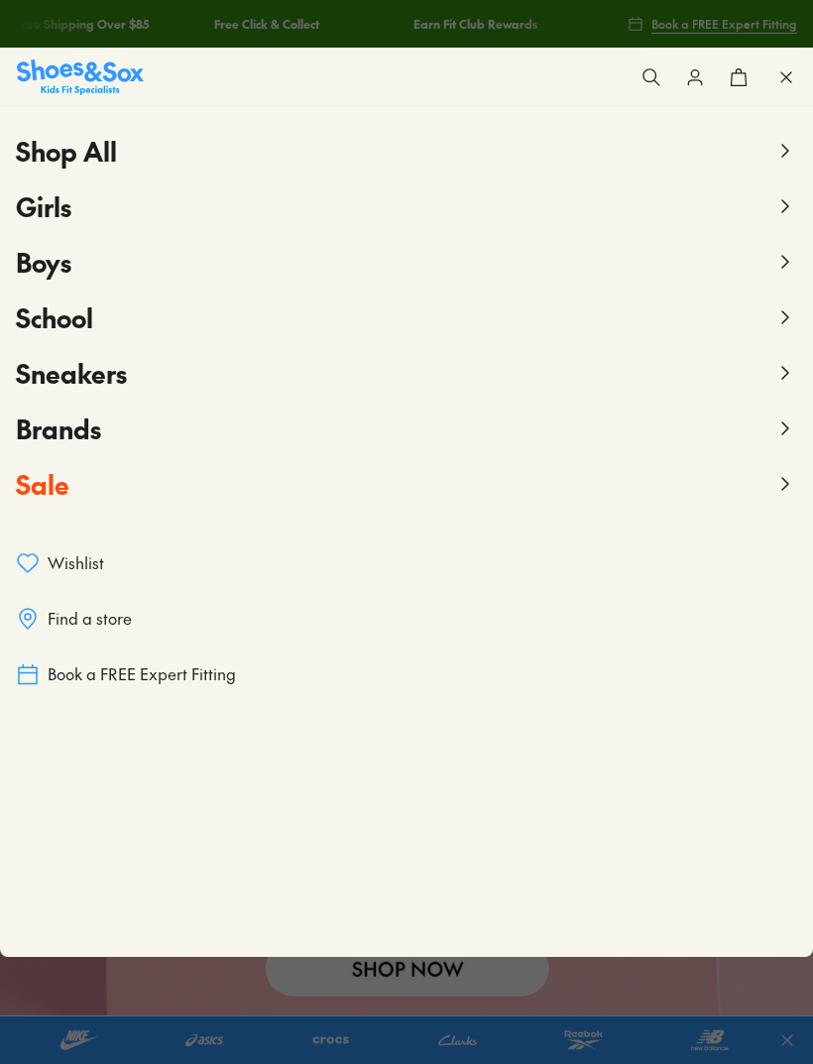
click at [781, 261] on icon at bounding box center [785, 262] width 24 height 24
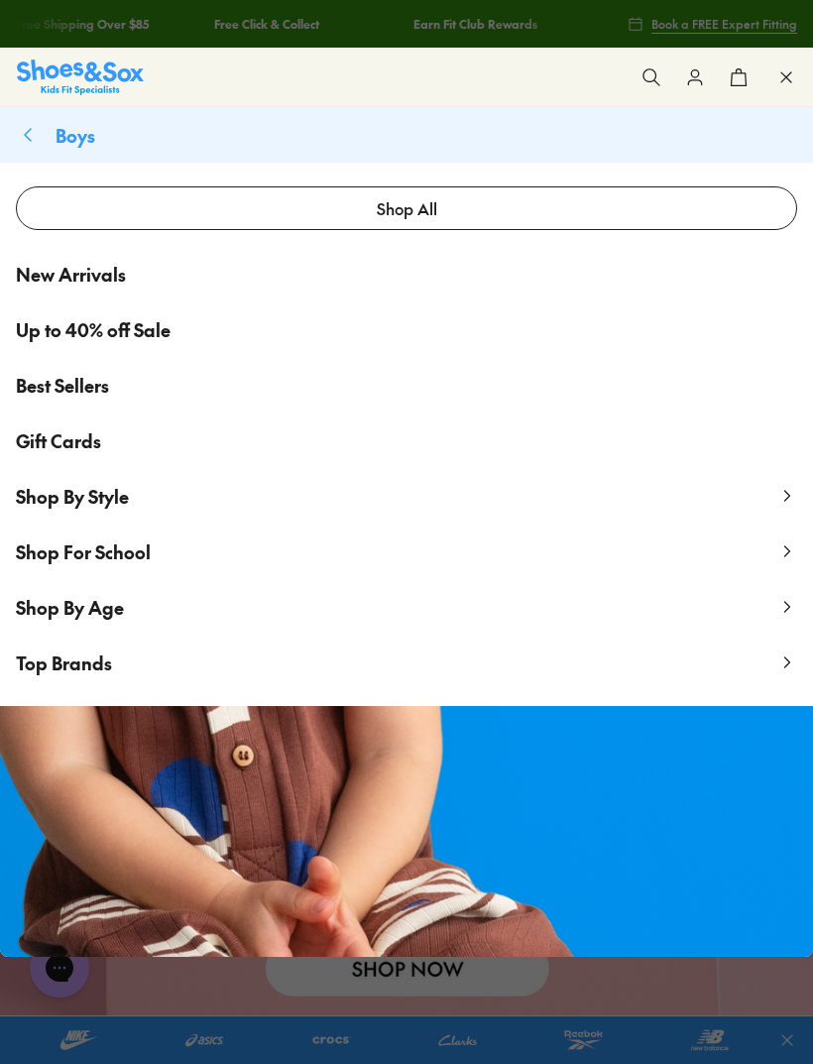
click at [779, 495] on icon at bounding box center [787, 496] width 20 height 20
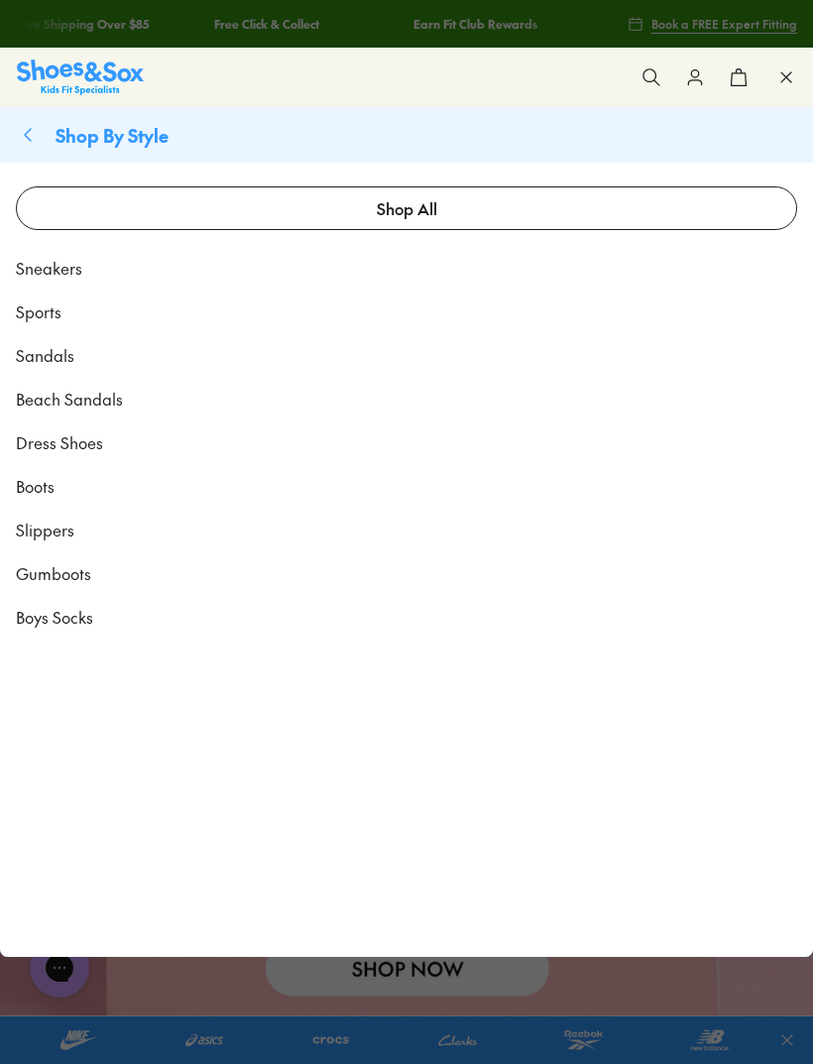
click at [65, 273] on span "Sneakers" at bounding box center [49, 268] width 66 height 24
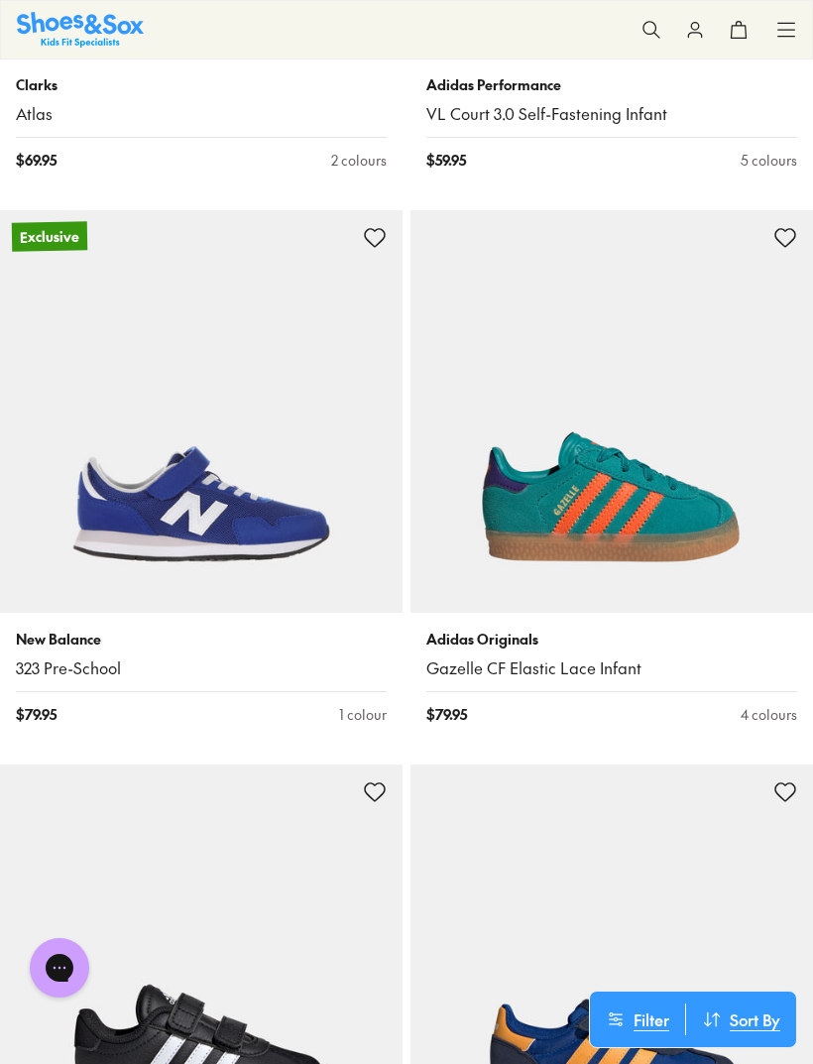
scroll to position [5287, 0]
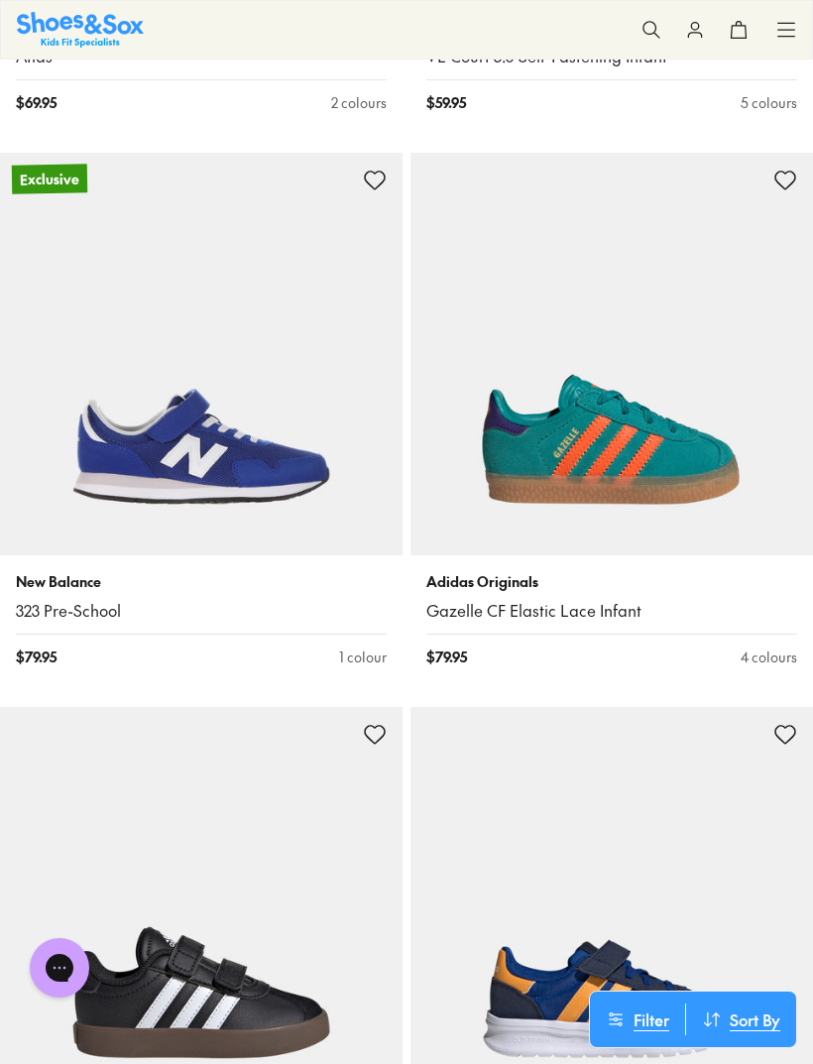
click at [107, 368] on img at bounding box center [201, 354] width 403 height 403
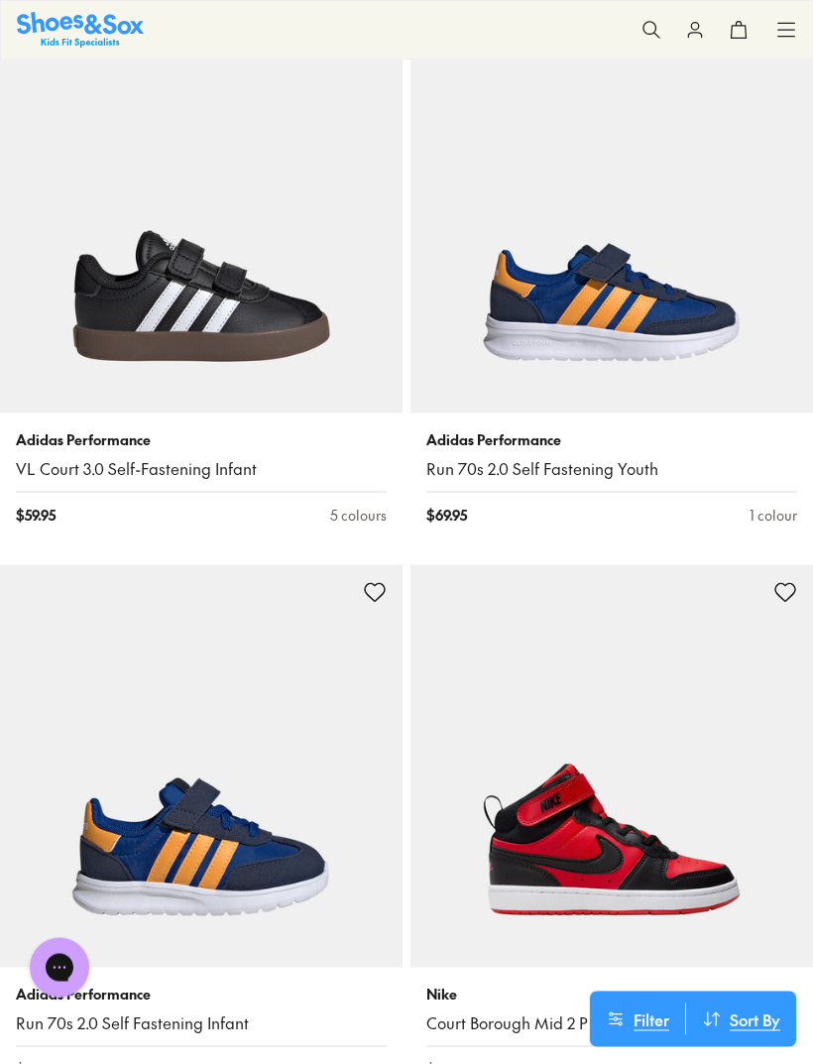
scroll to position [5984, 0]
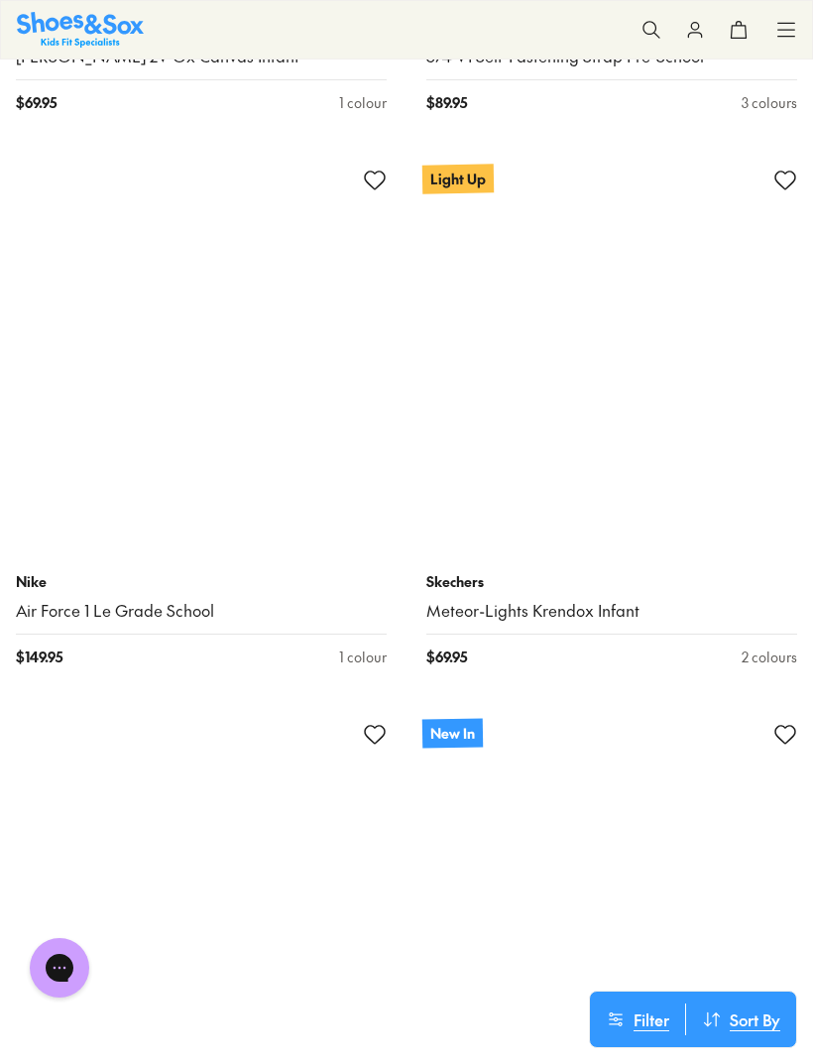
scroll to position [13592, 0]
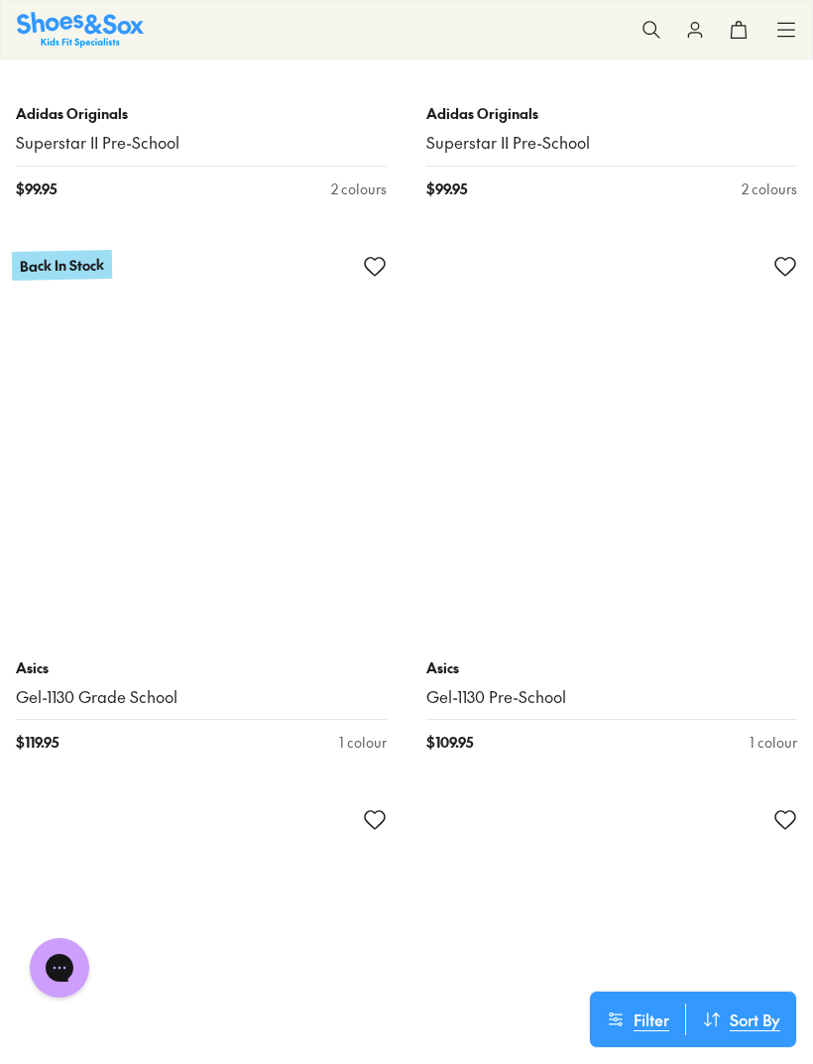
scroll to position [22935, 0]
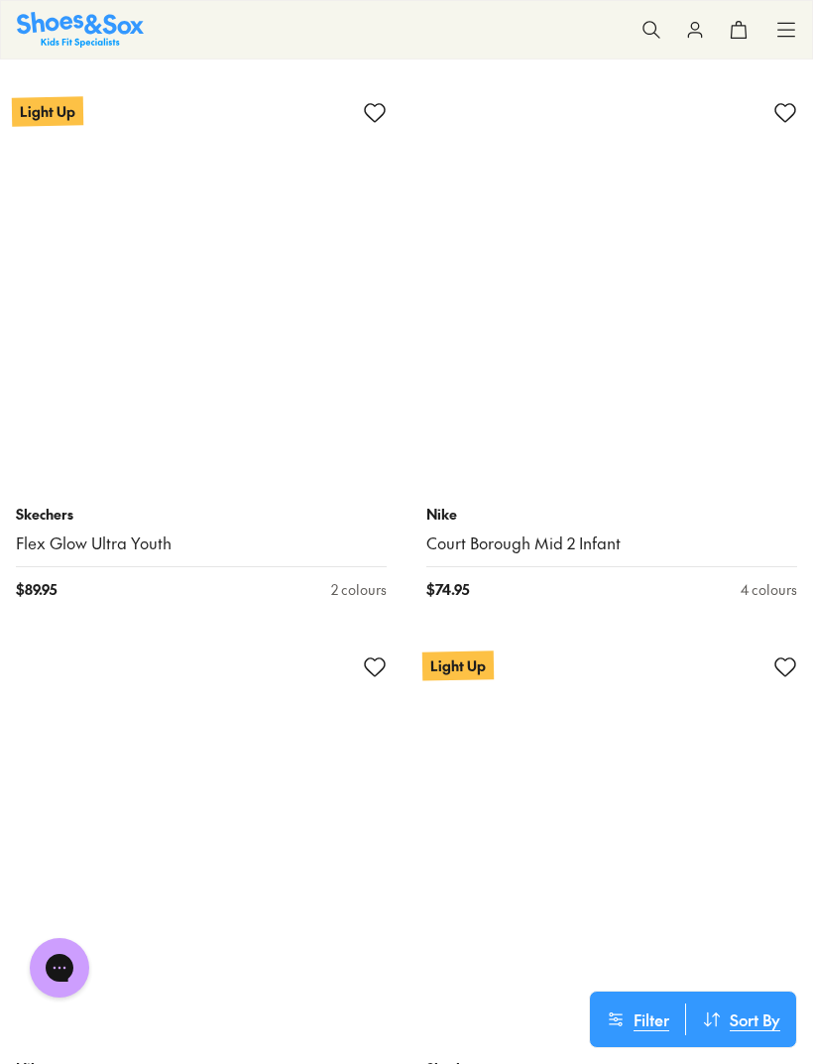
scroll to position [31958, 0]
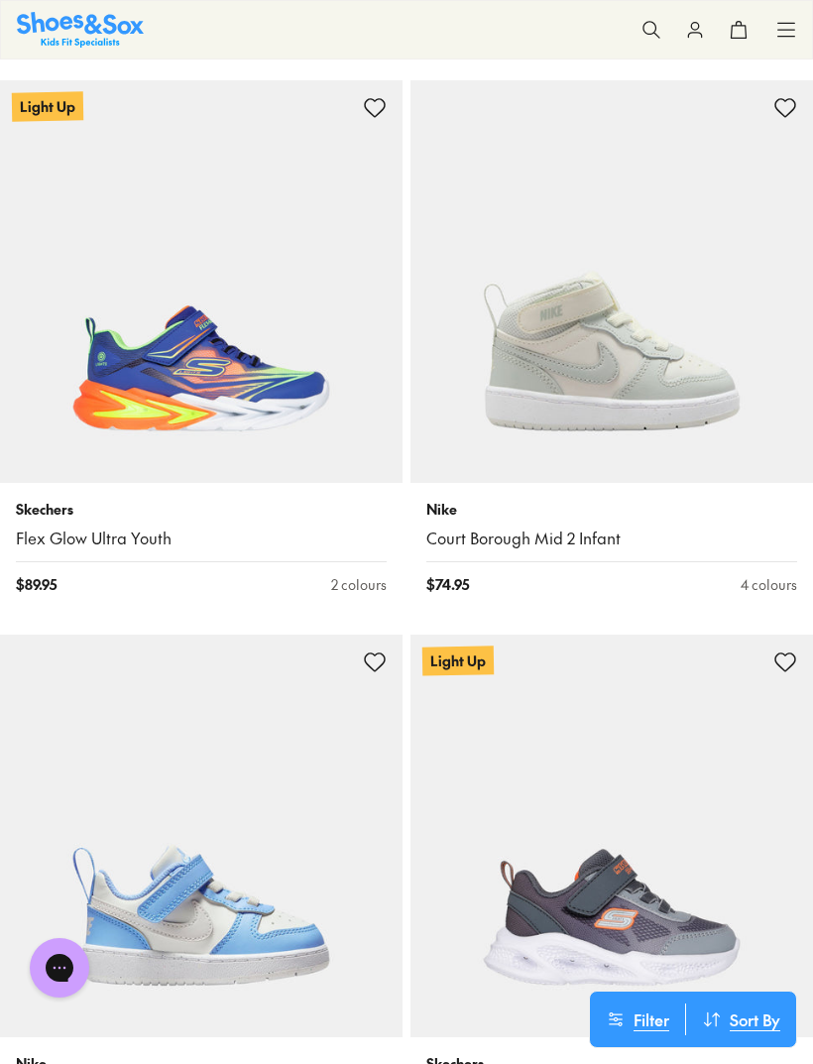
click at [107, 337] on img at bounding box center [201, 281] width 403 height 403
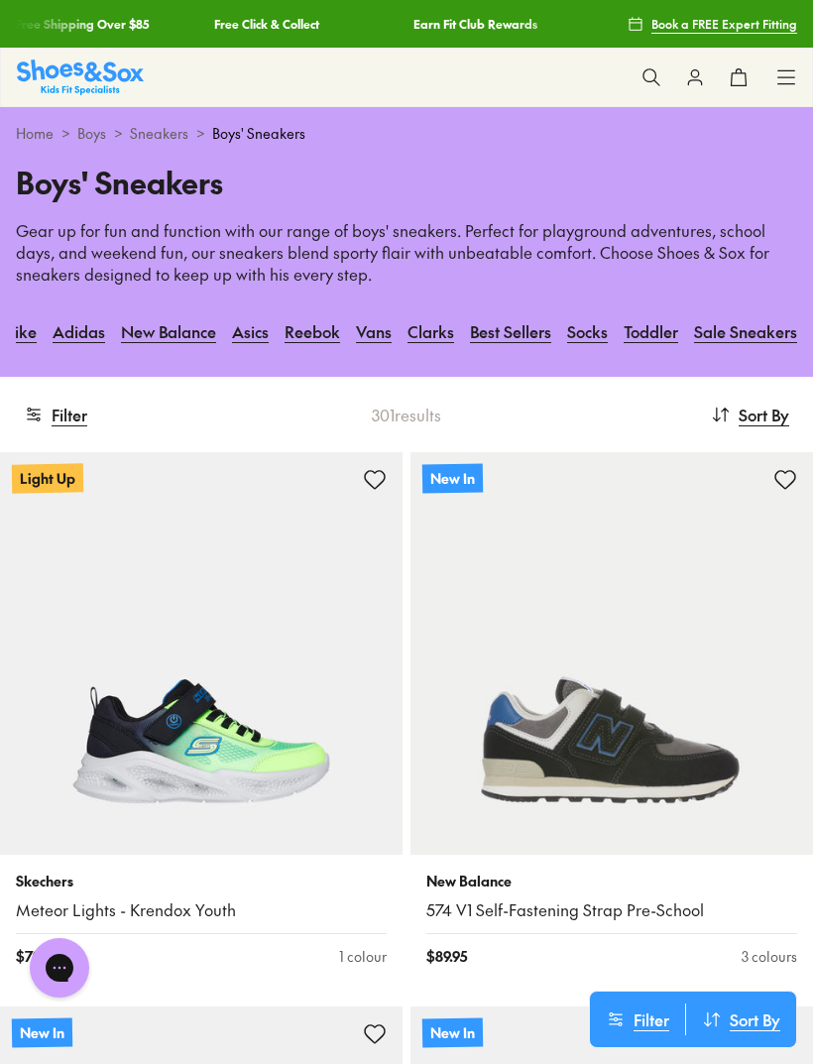
scroll to position [0, 14]
click at [58, 428] on button "Filter" at bounding box center [55, 415] width 63 height 44
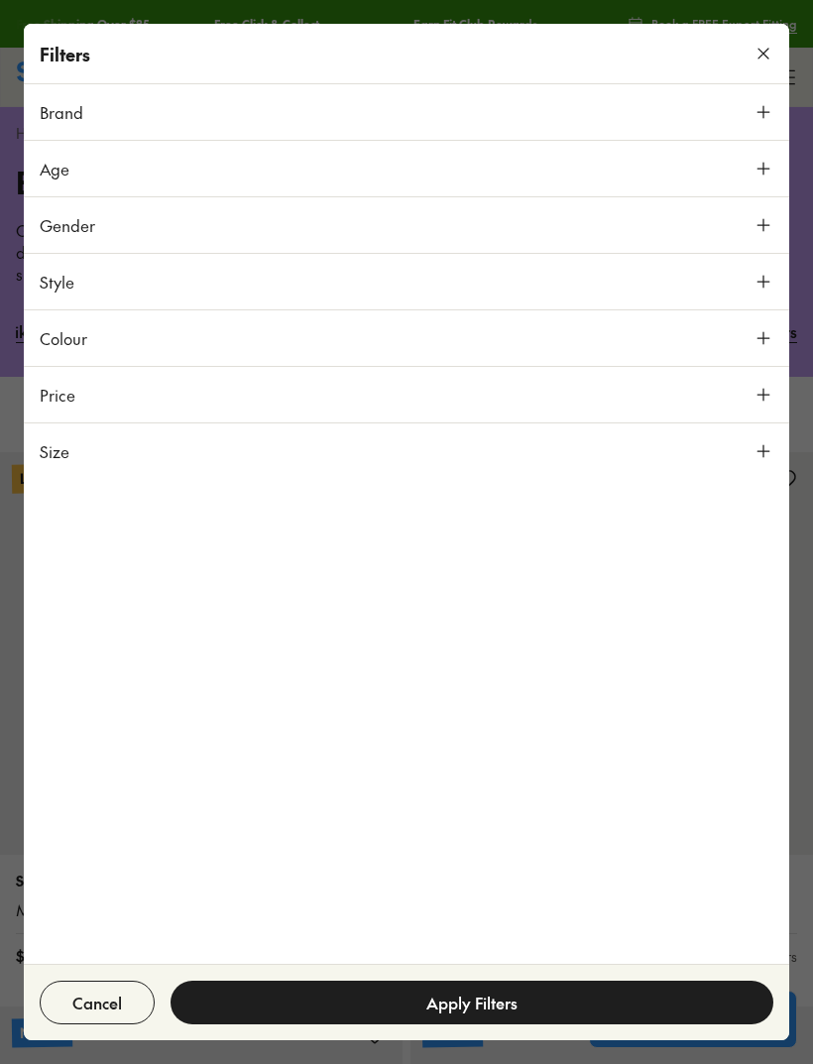
click at [766, 112] on use at bounding box center [763, 112] width 12 height 12
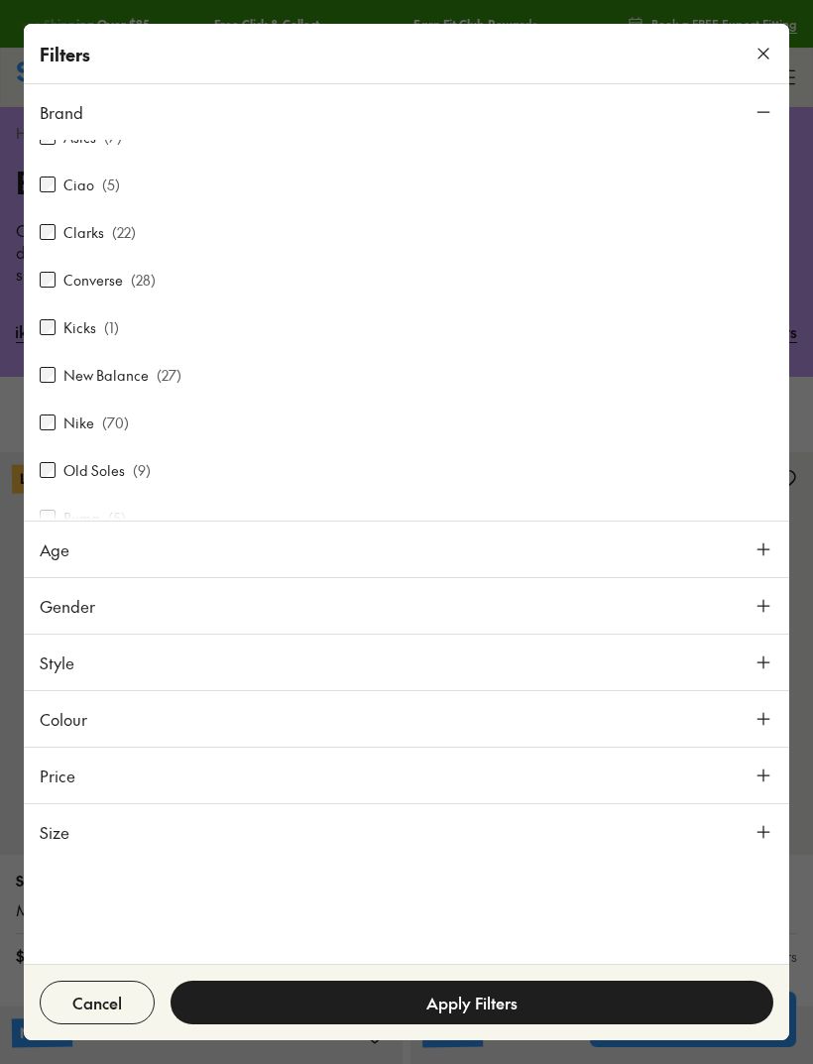
scroll to position [119, 0]
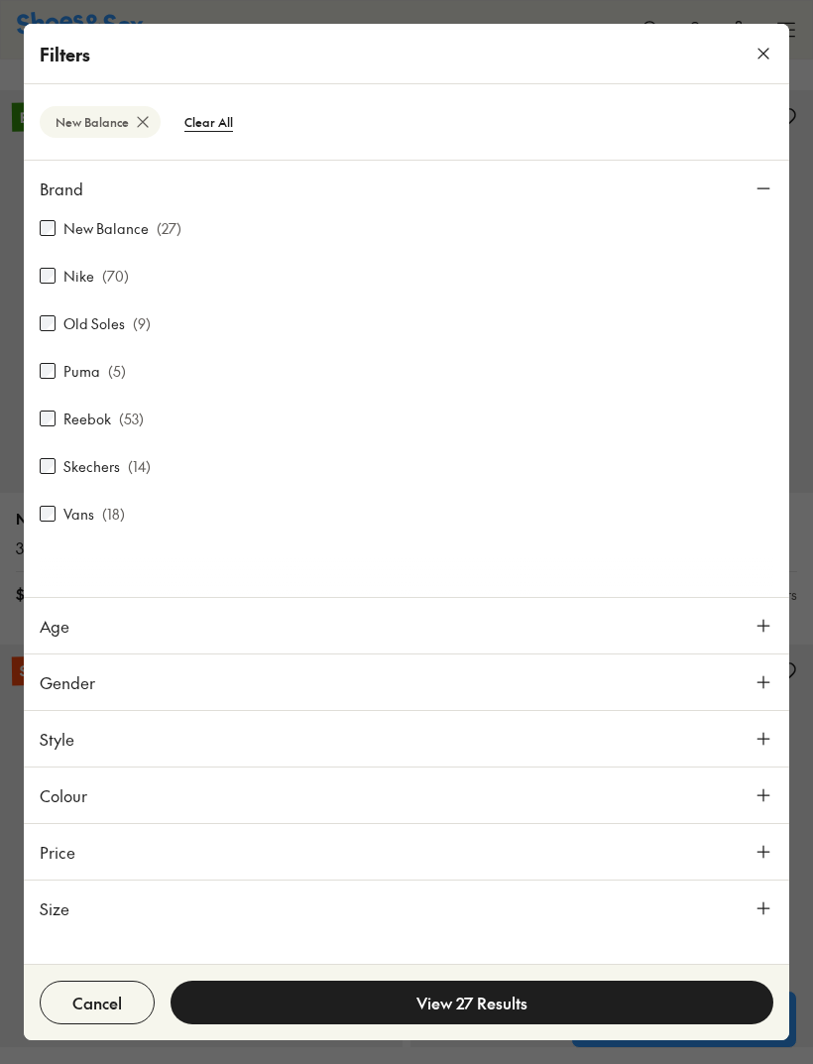
scroll to position [341, 0]
click at [102, 463] on label "Skechers" at bounding box center [91, 466] width 57 height 21
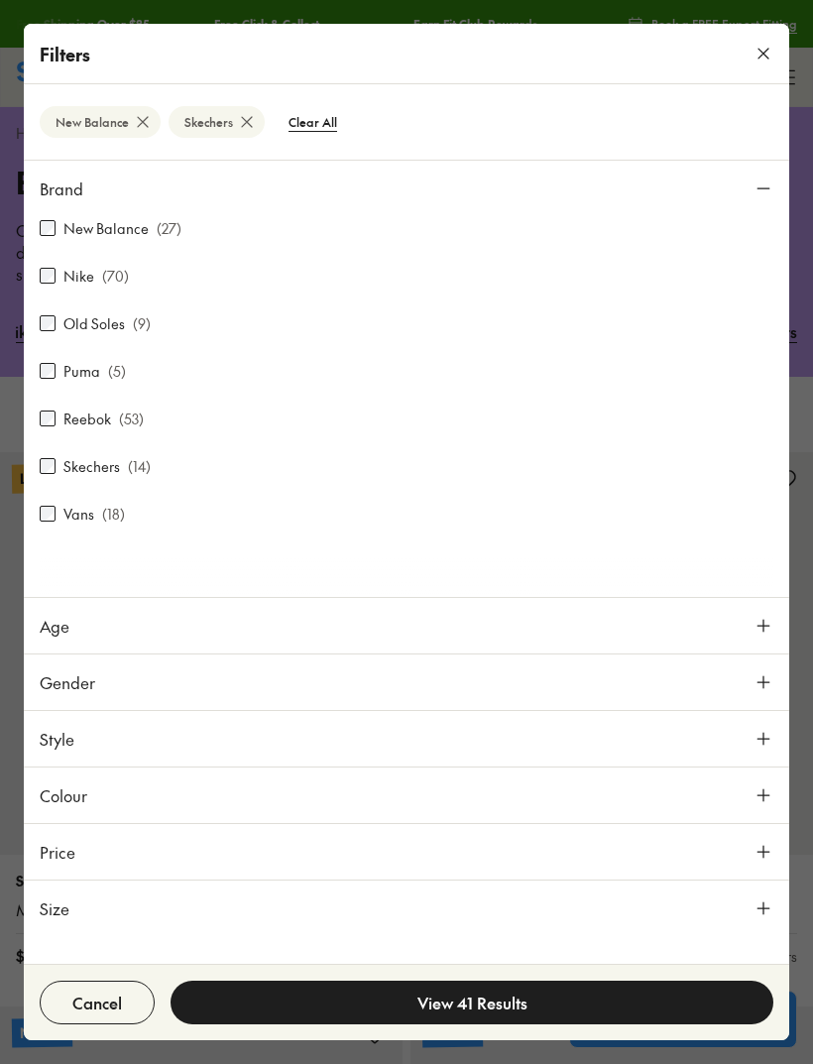
click at [545, 1006] on button "View 41 Results" at bounding box center [472, 1003] width 603 height 44
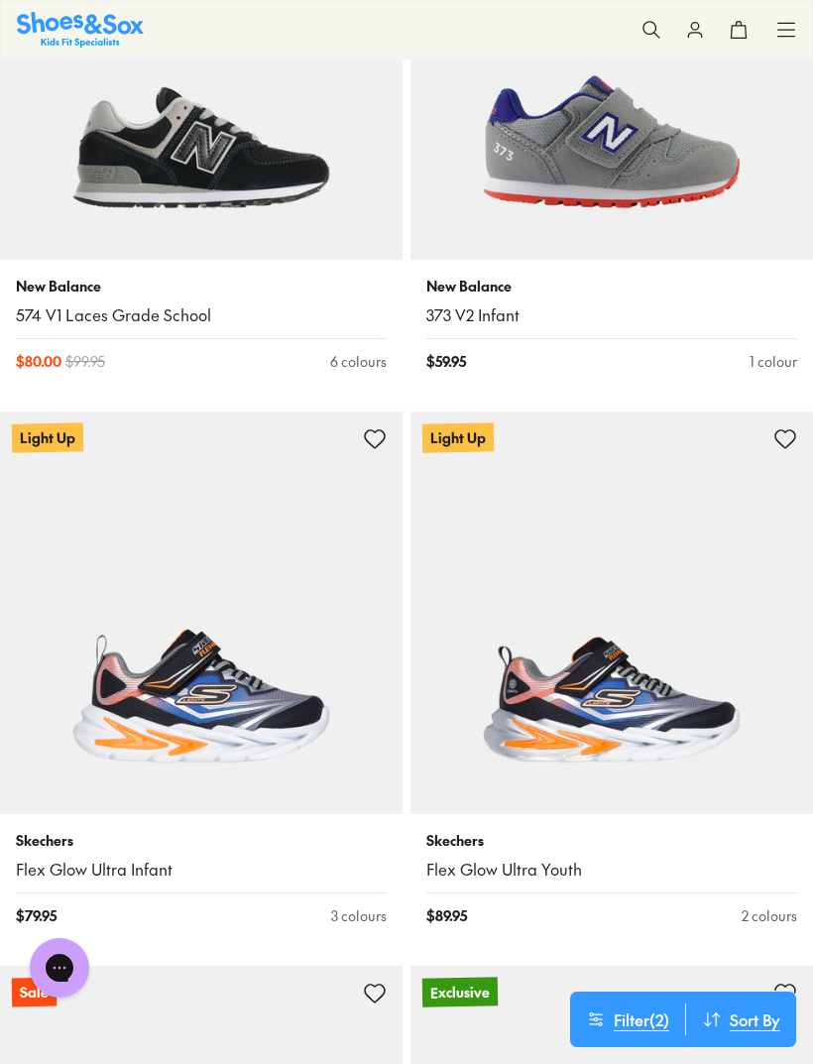
scroll to position [6143, 0]
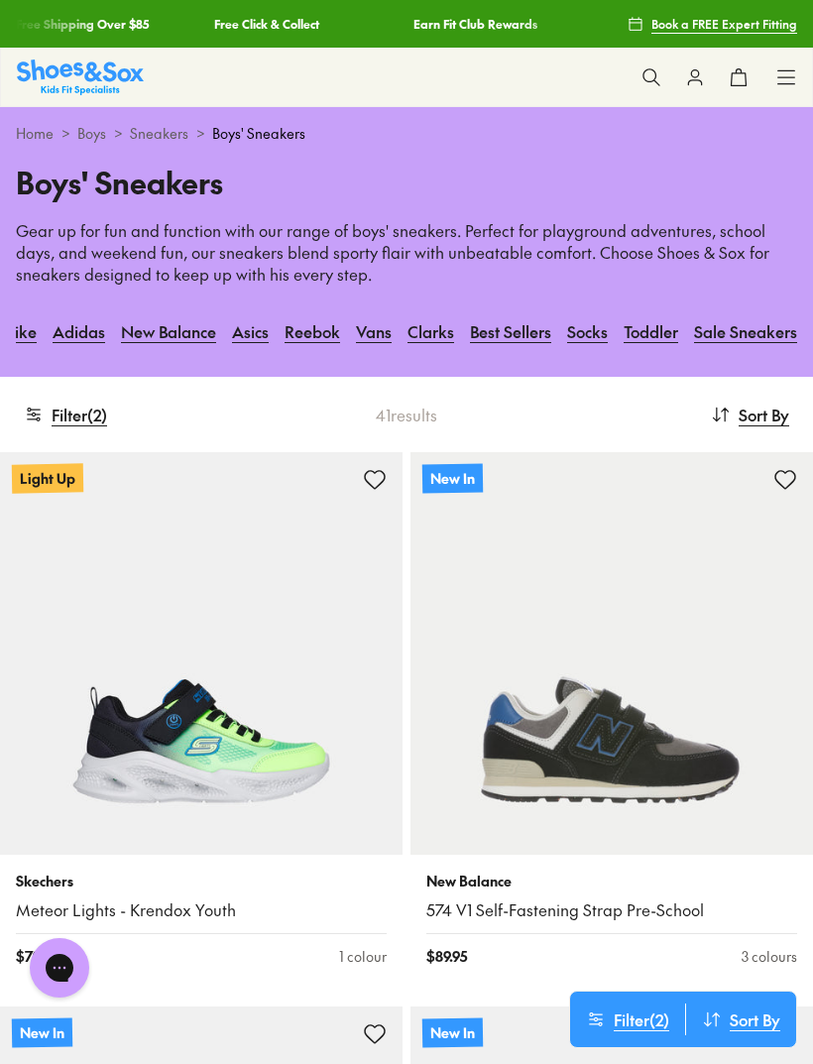
click at [791, 69] on icon at bounding box center [786, 77] width 20 height 20
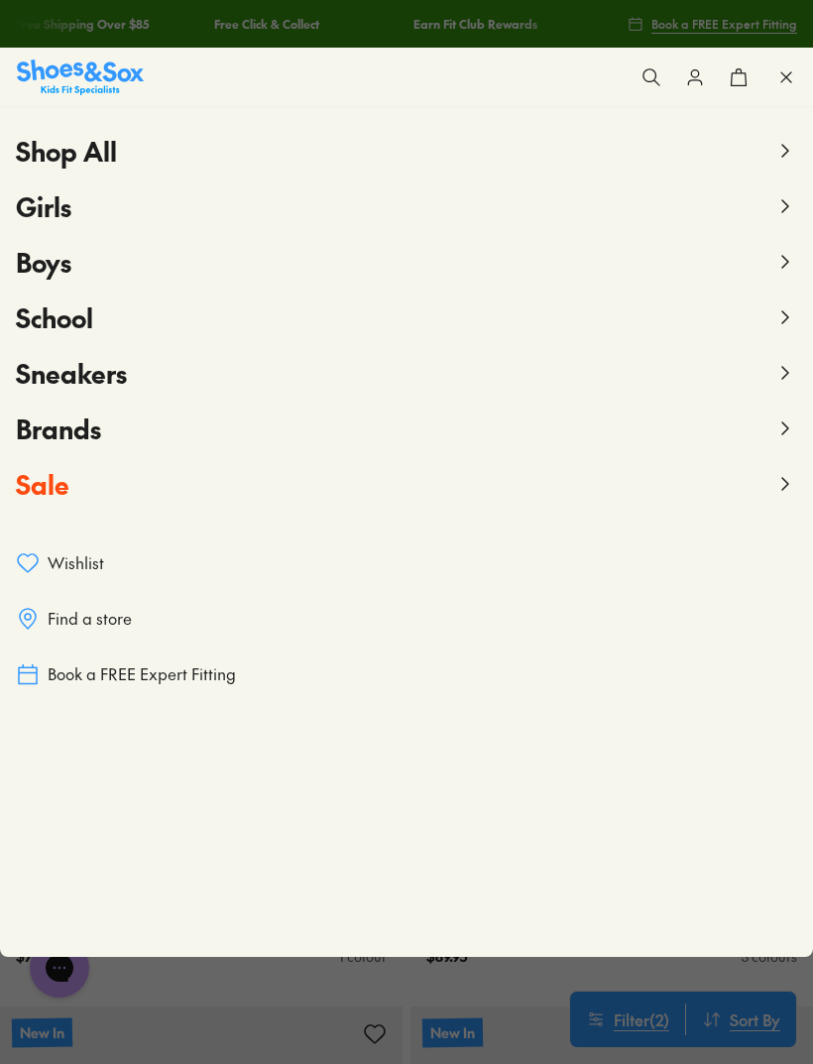
click at [43, 482] on span "Sale" at bounding box center [43, 484] width 54 height 36
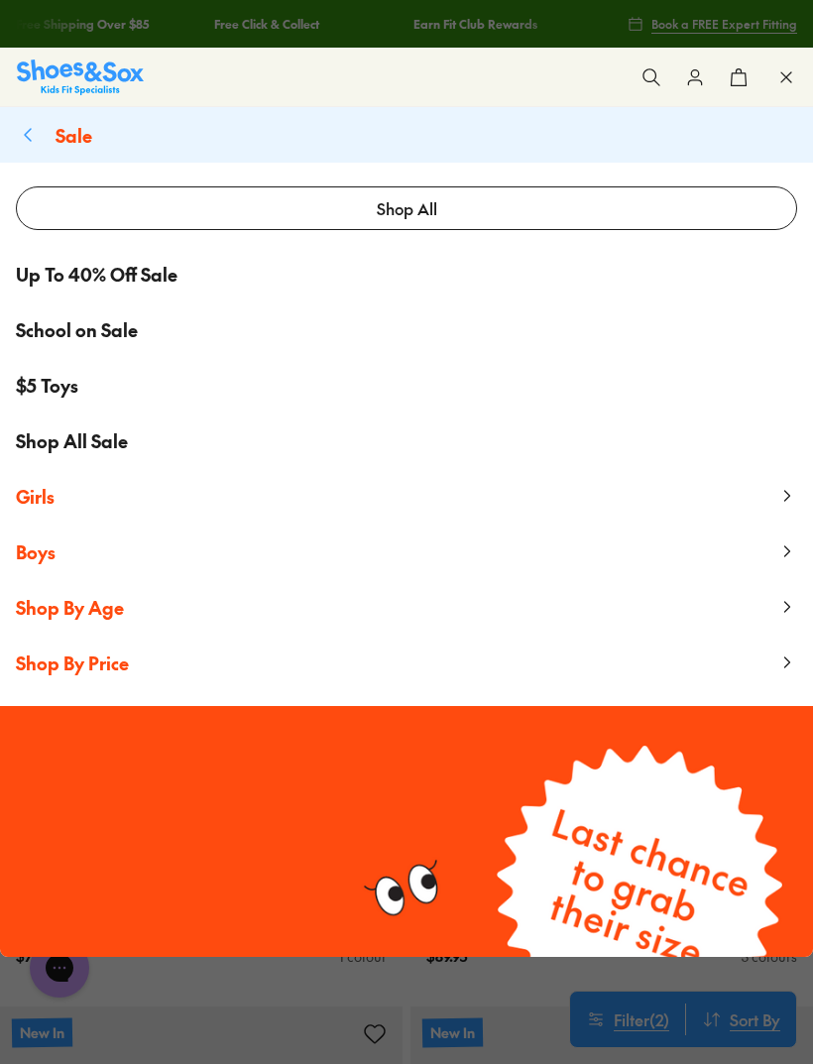
click at [36, 548] on span "Boys" at bounding box center [36, 551] width 40 height 25
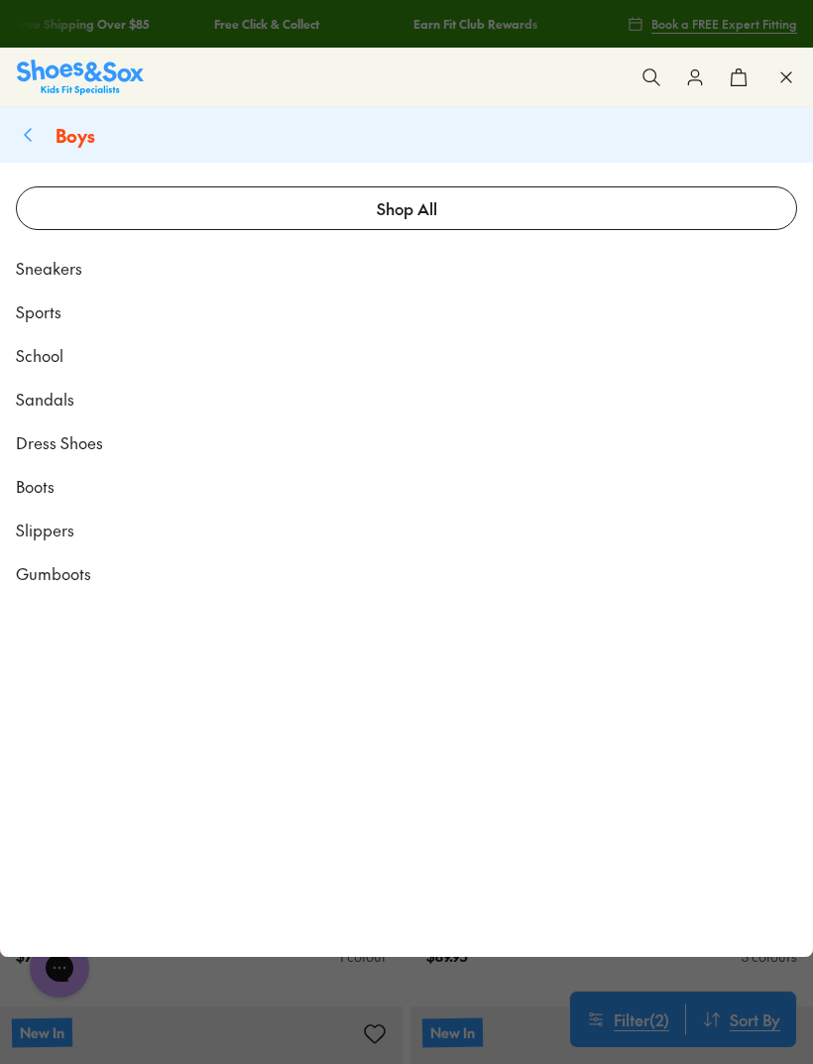
click at [48, 276] on span "Sneakers" at bounding box center [49, 268] width 66 height 24
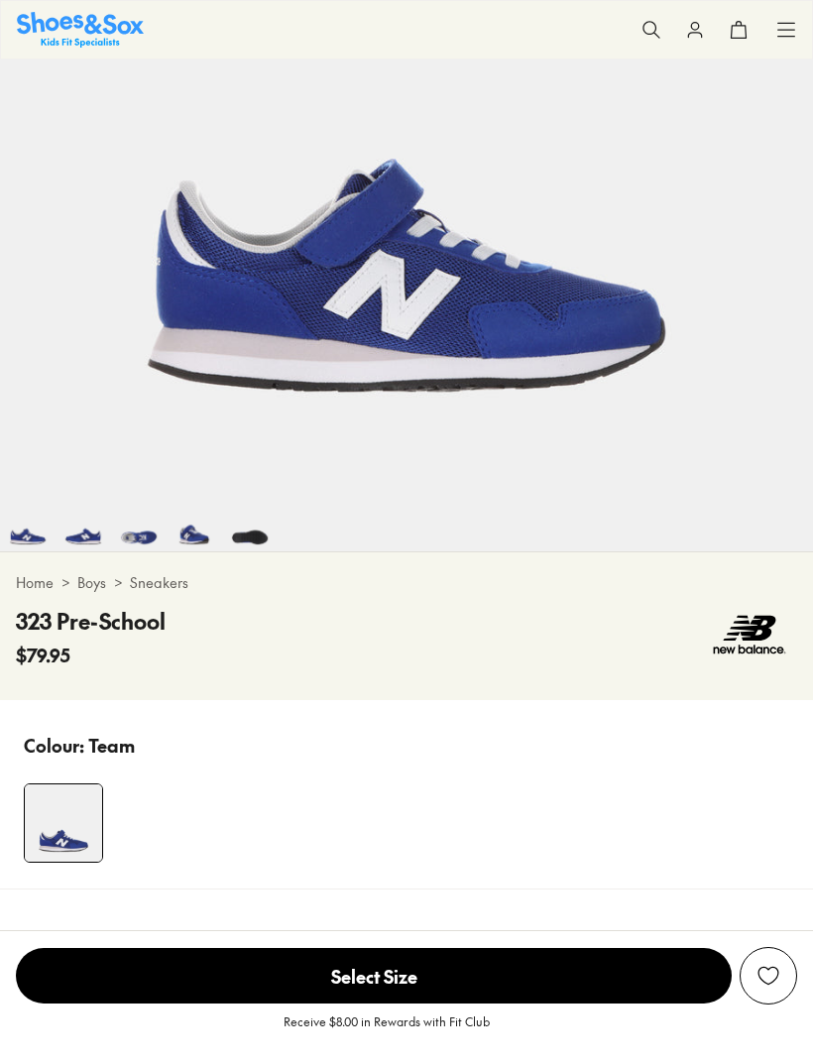
select select "*"
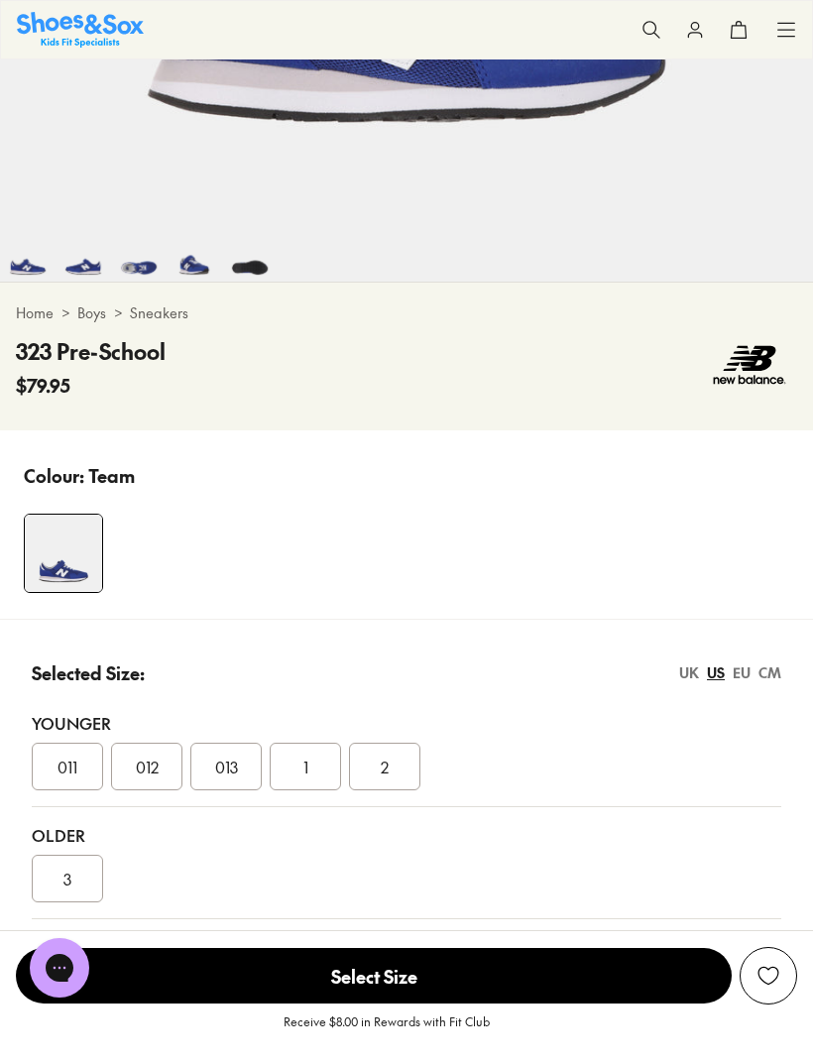
scroll to position [693, 0]
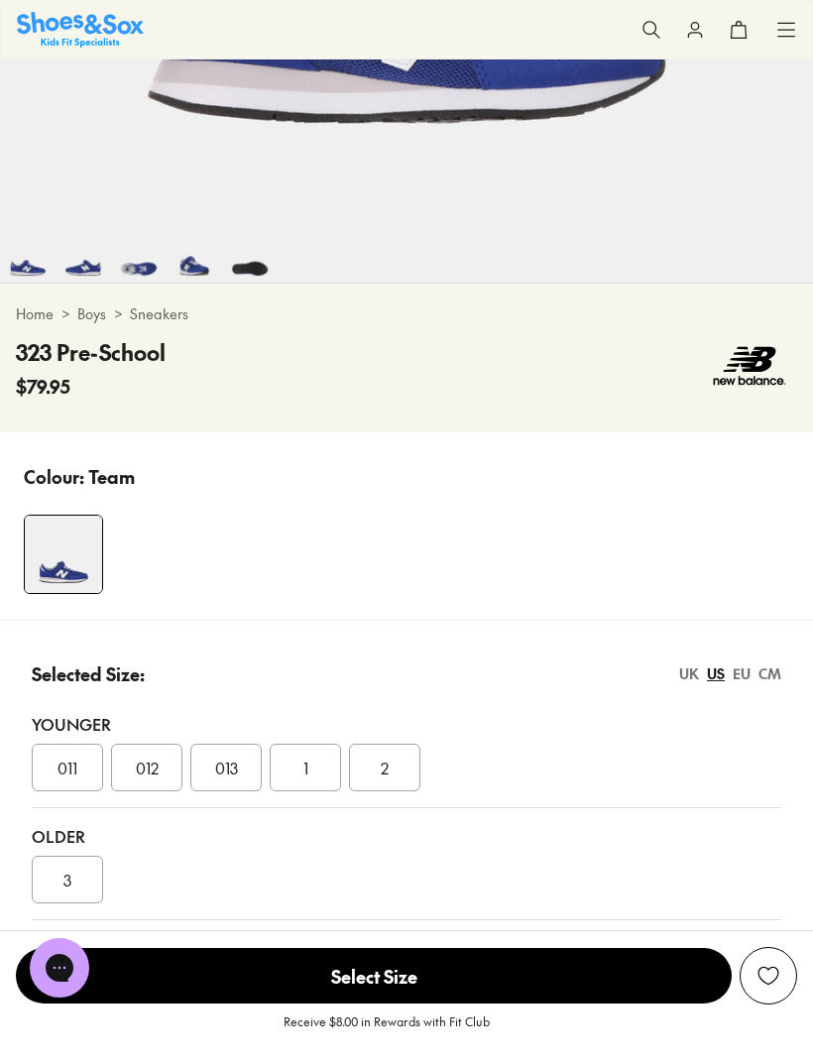
click at [696, 678] on div "UK" at bounding box center [689, 673] width 20 height 21
click at [742, 672] on div "EU" at bounding box center [742, 673] width 18 height 21
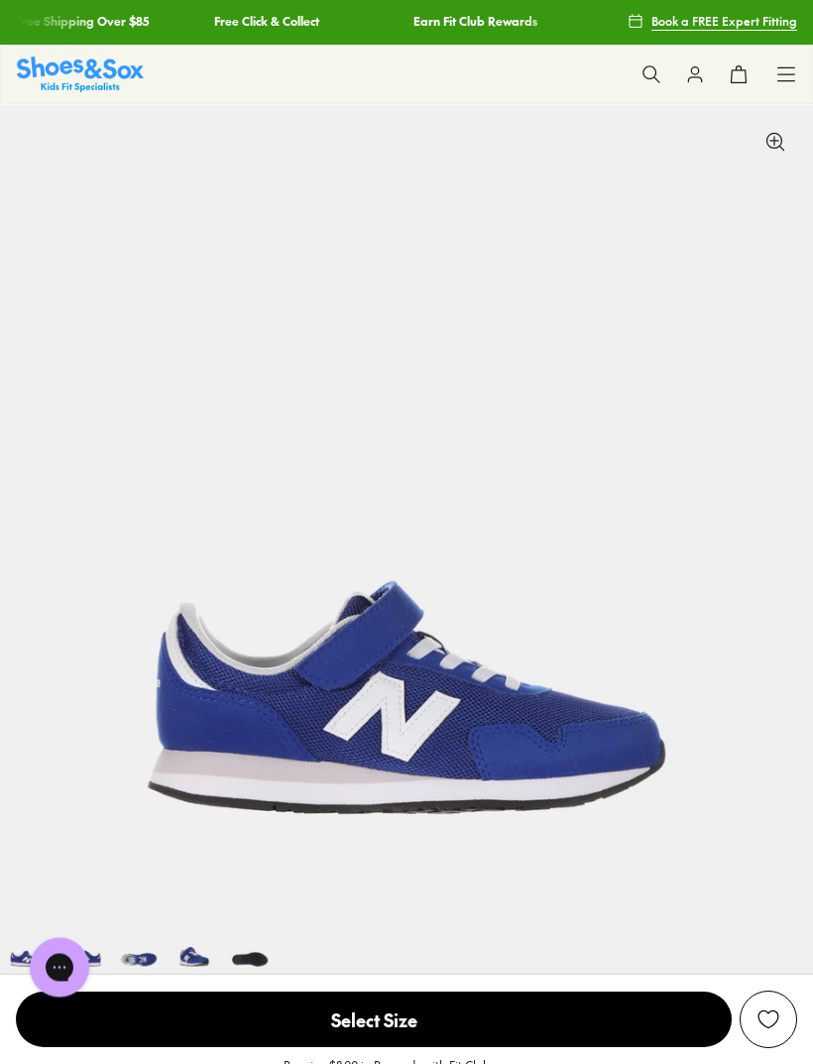
scroll to position [0, 0]
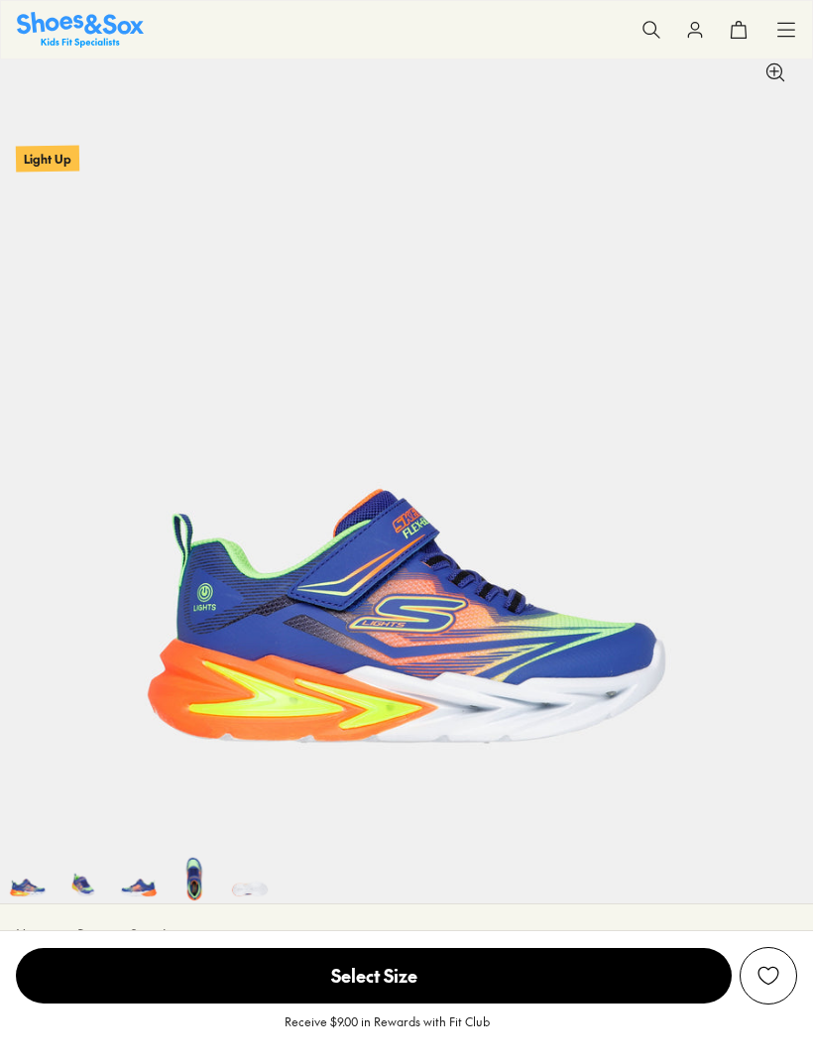
scroll to position [148, 0]
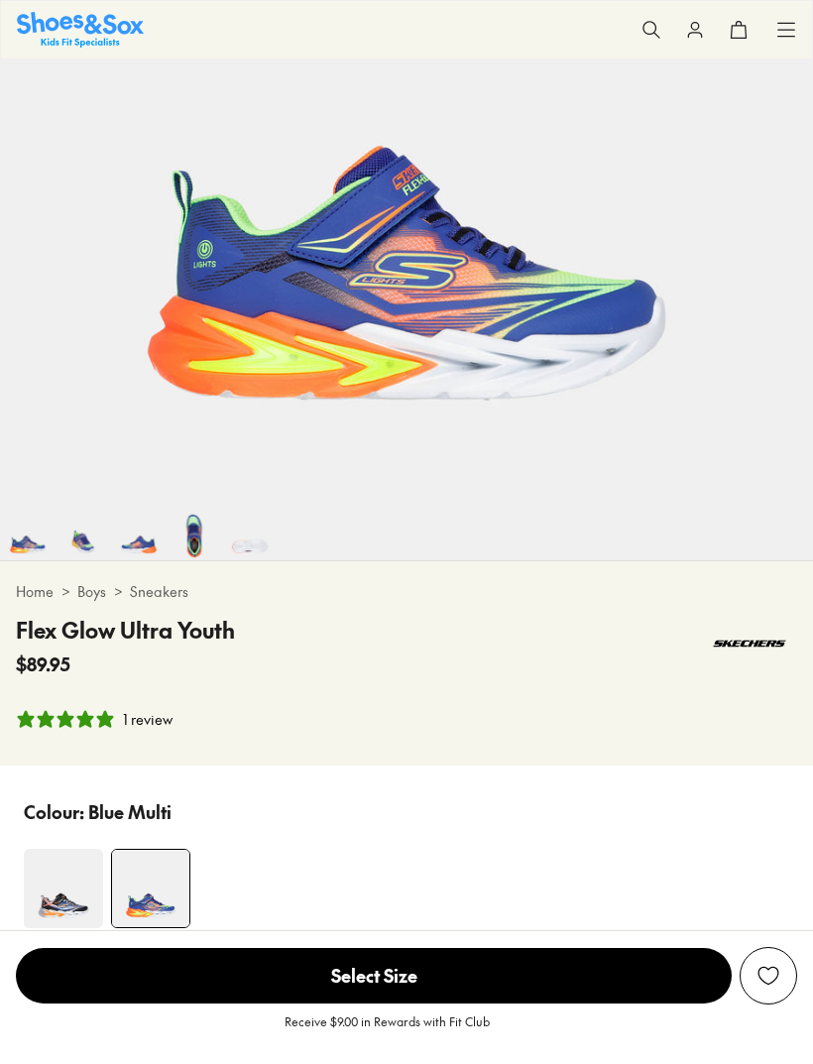
select select "*"
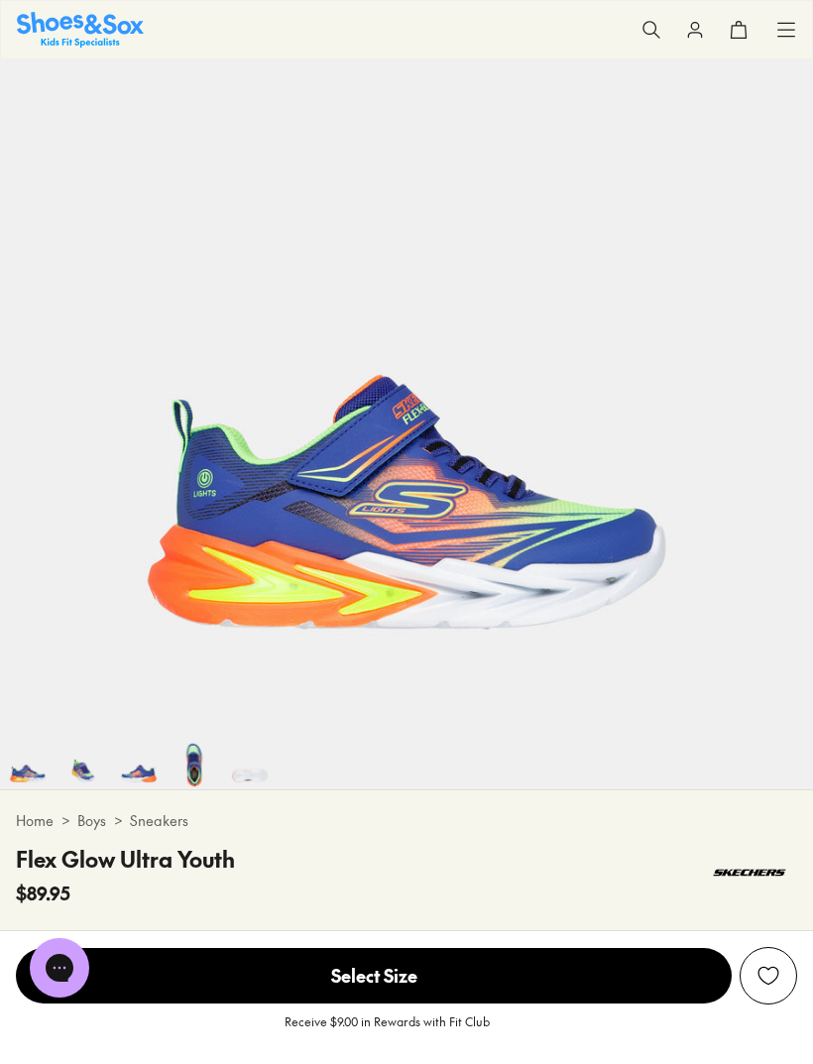
scroll to position [0, 0]
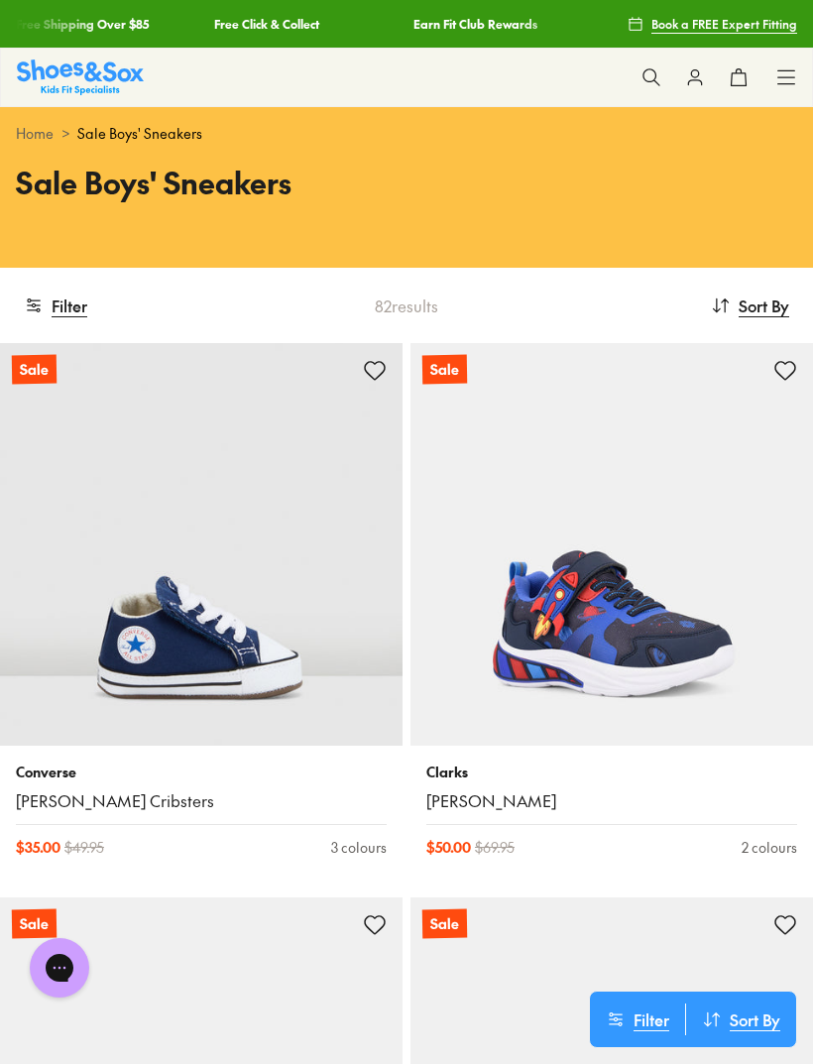
click at [70, 299] on button "Filter" at bounding box center [55, 306] width 63 height 44
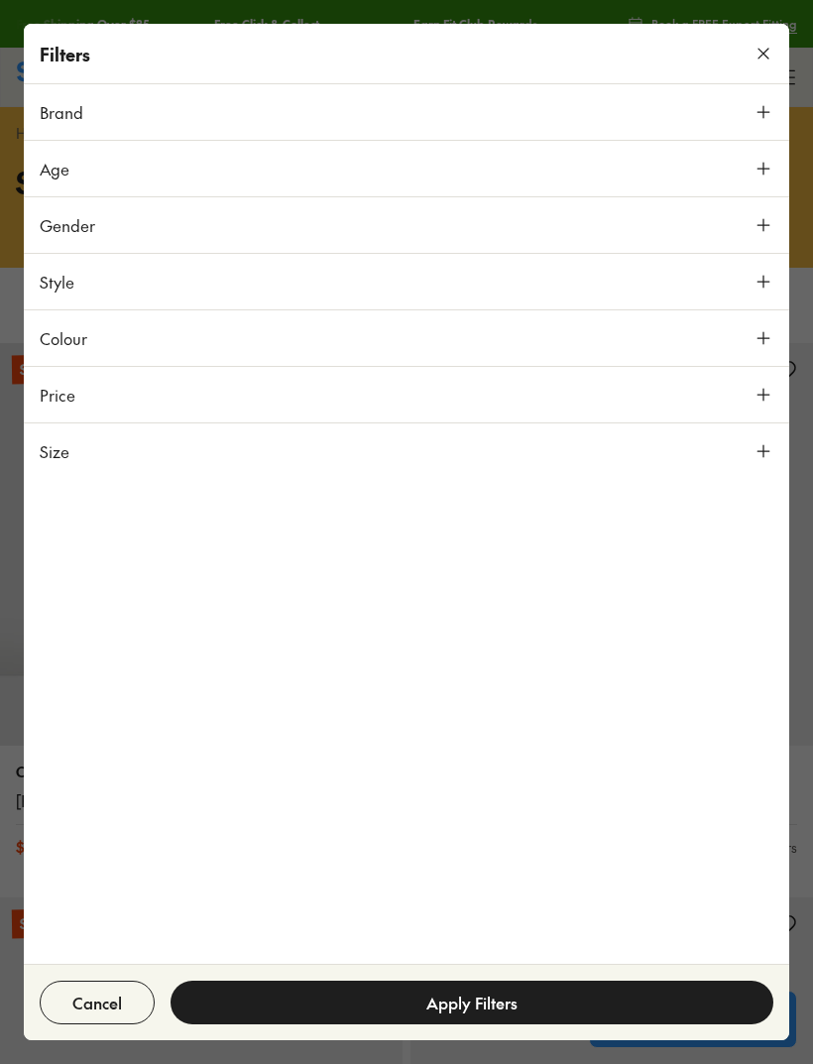
click at [75, 453] on button "Size" at bounding box center [406, 451] width 765 height 56
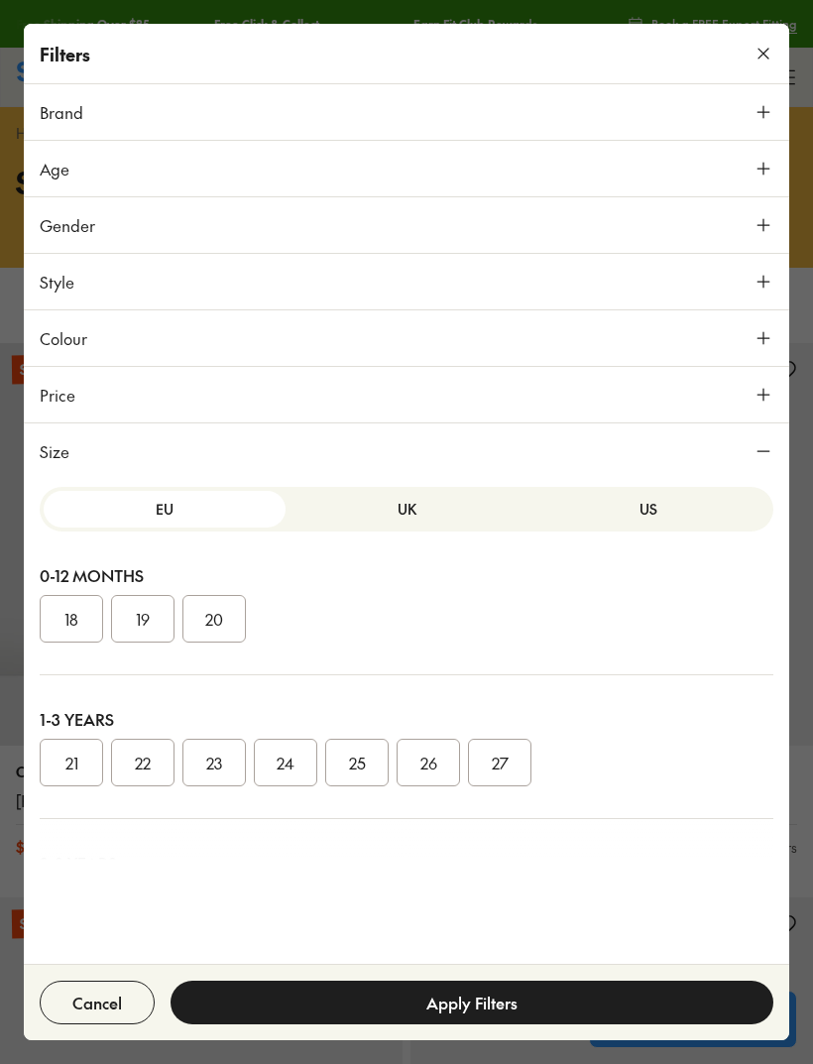
click at [699, 505] on button "US" at bounding box center [648, 509] width 242 height 37
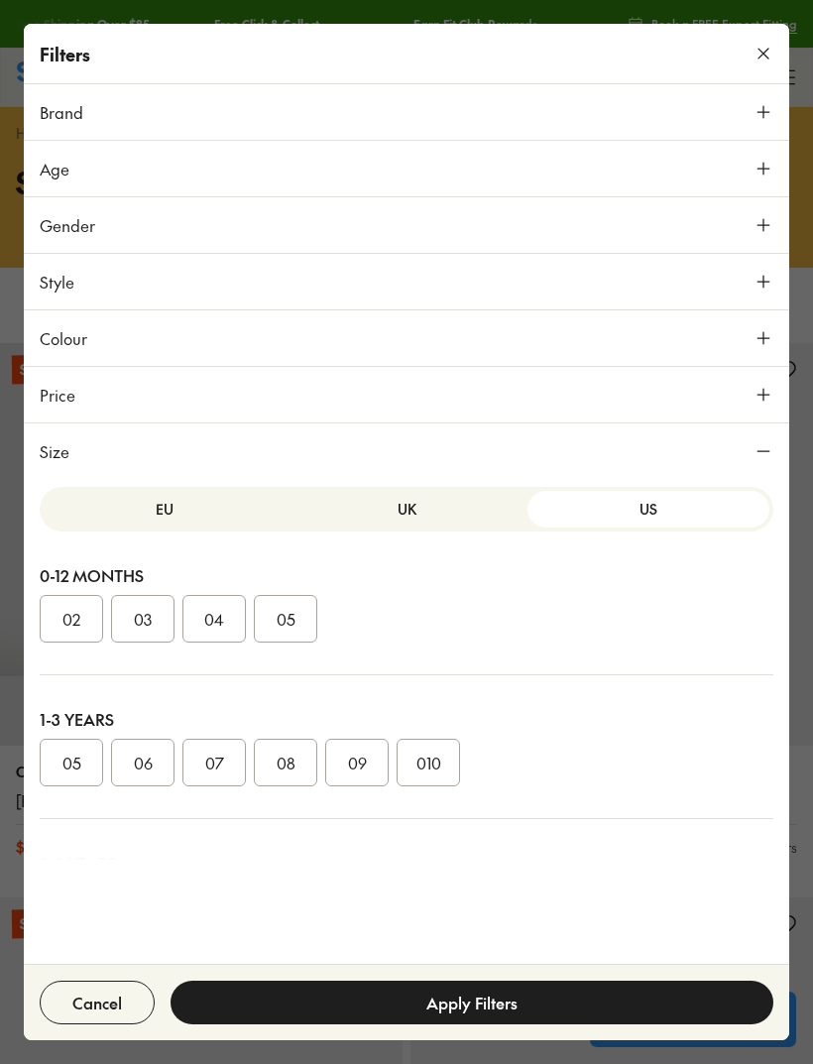
click at [134, 515] on button "EU" at bounding box center [165, 509] width 242 height 37
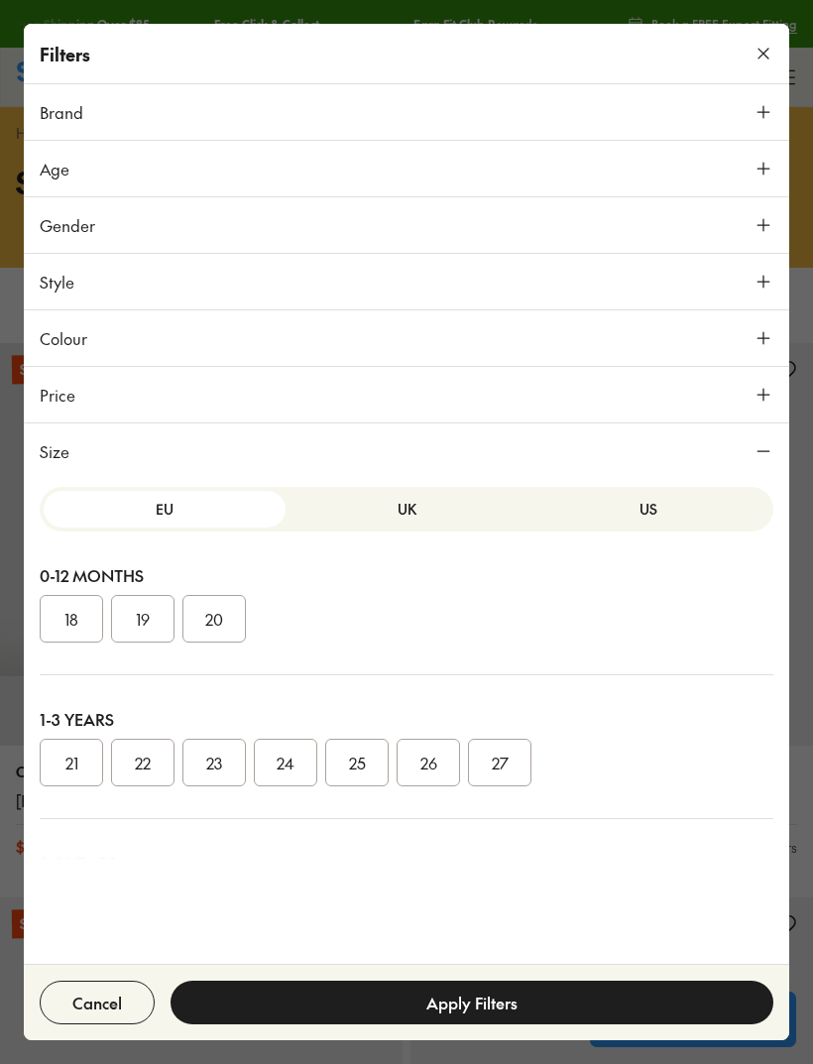
click at [463, 521] on button "UK" at bounding box center [407, 509] width 242 height 37
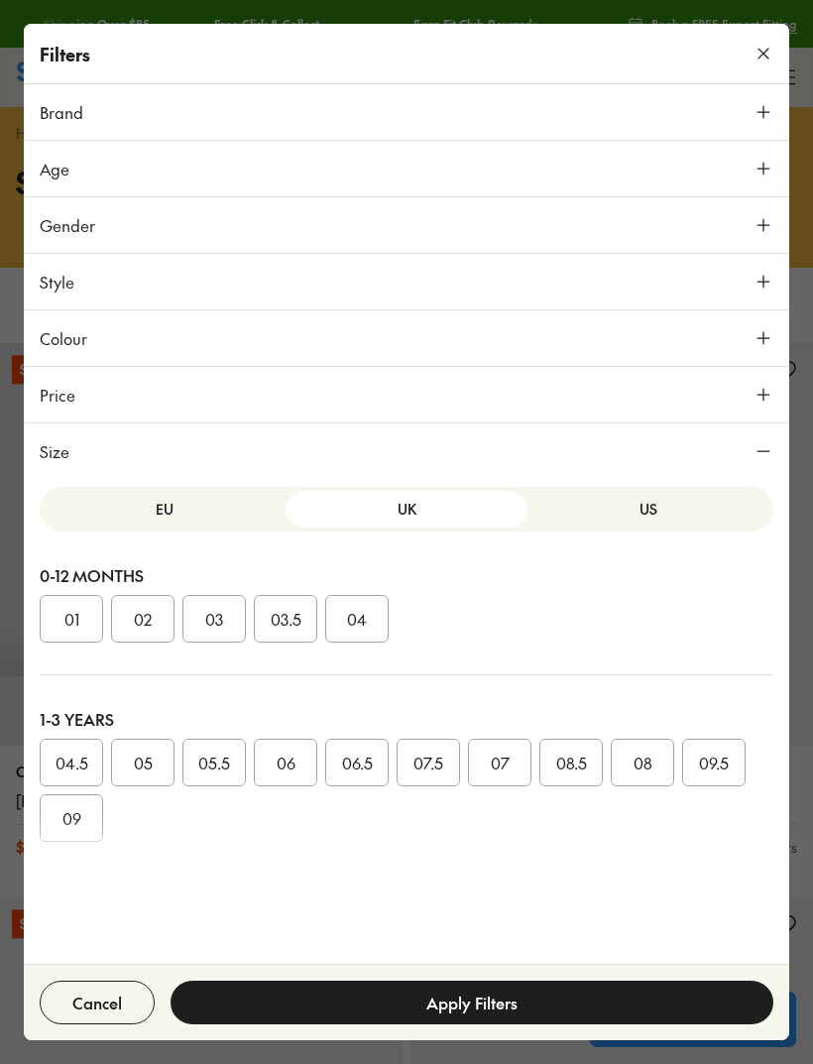
click at [669, 506] on button "US" at bounding box center [648, 509] width 242 height 37
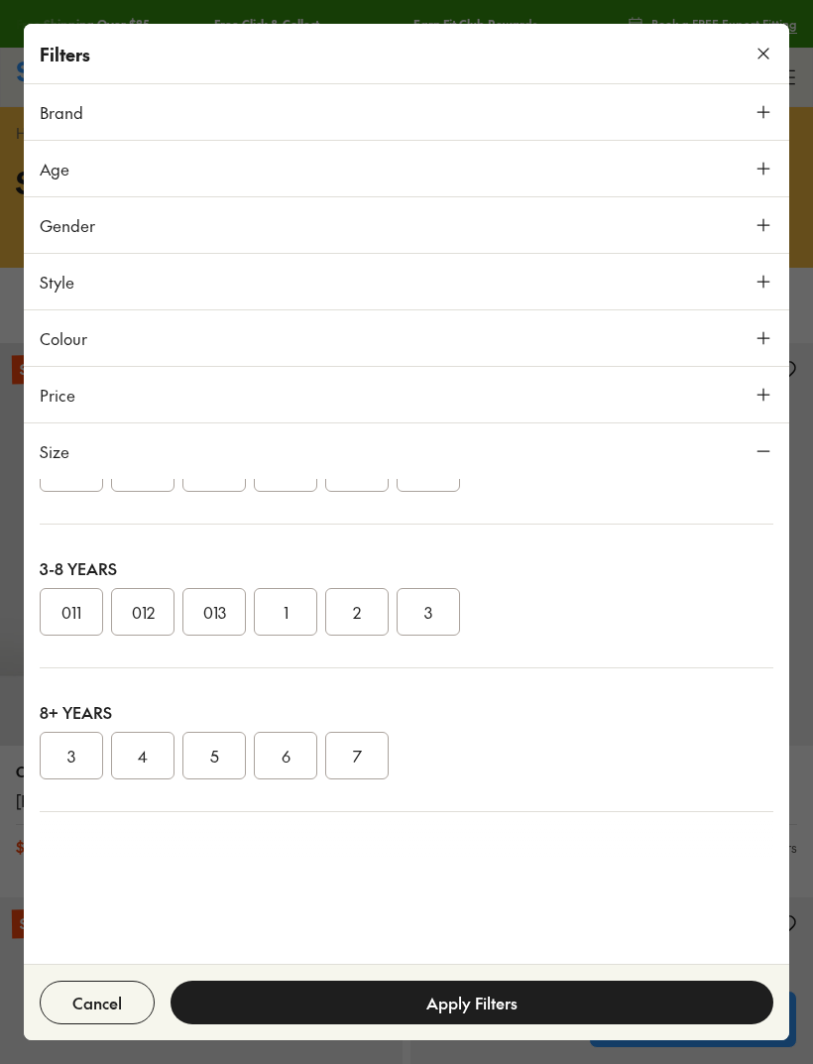
scroll to position [294, 0]
click at [65, 612] on button "011" at bounding box center [71, 612] width 63 height 48
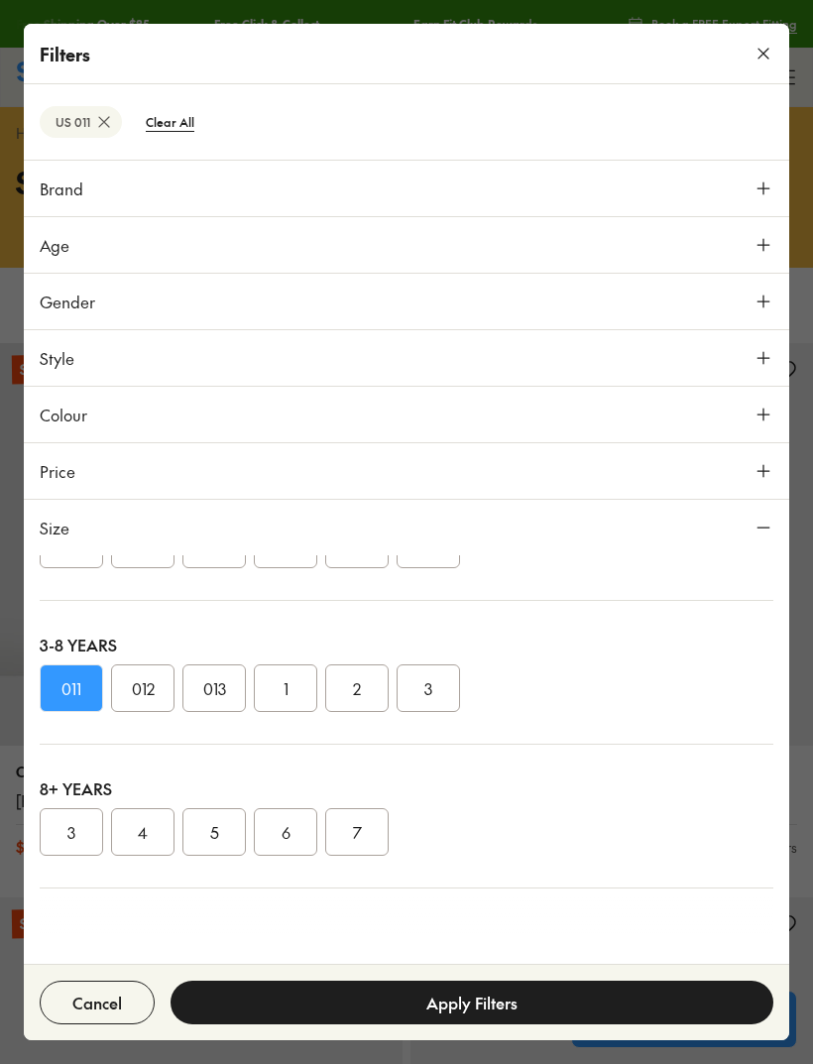
scroll to position [244, 0]
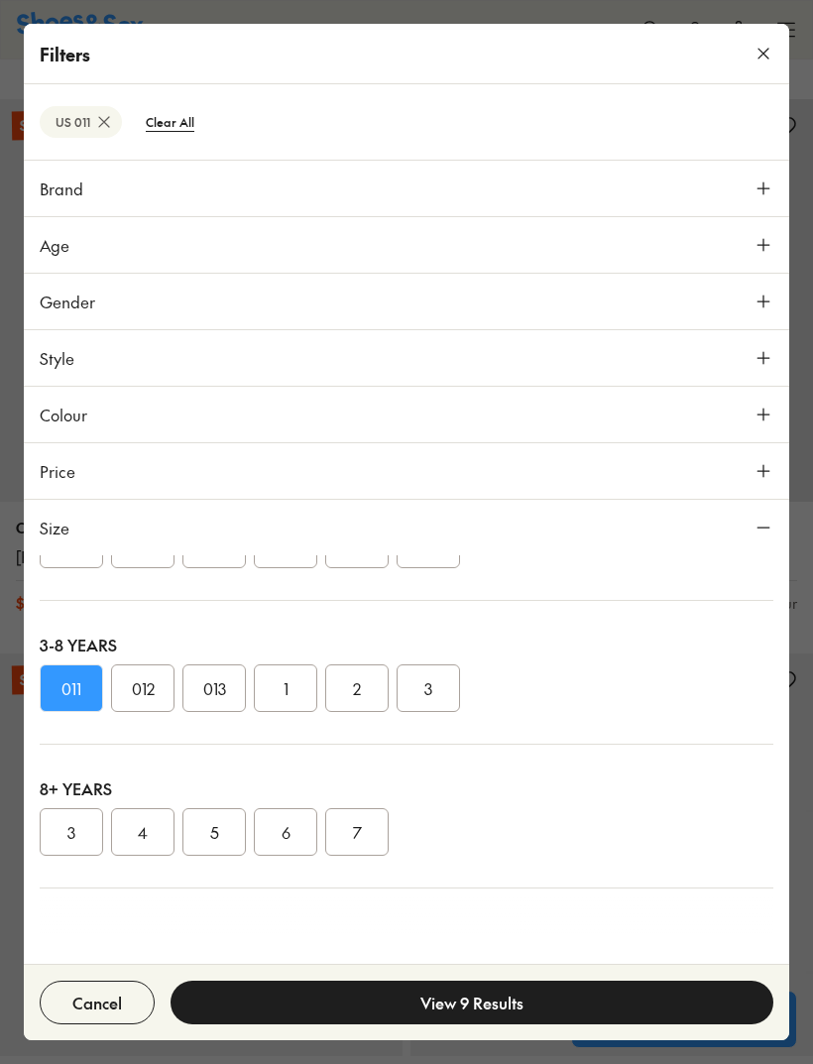
click at [638, 993] on button "View 9 Results" at bounding box center [472, 1003] width 603 height 44
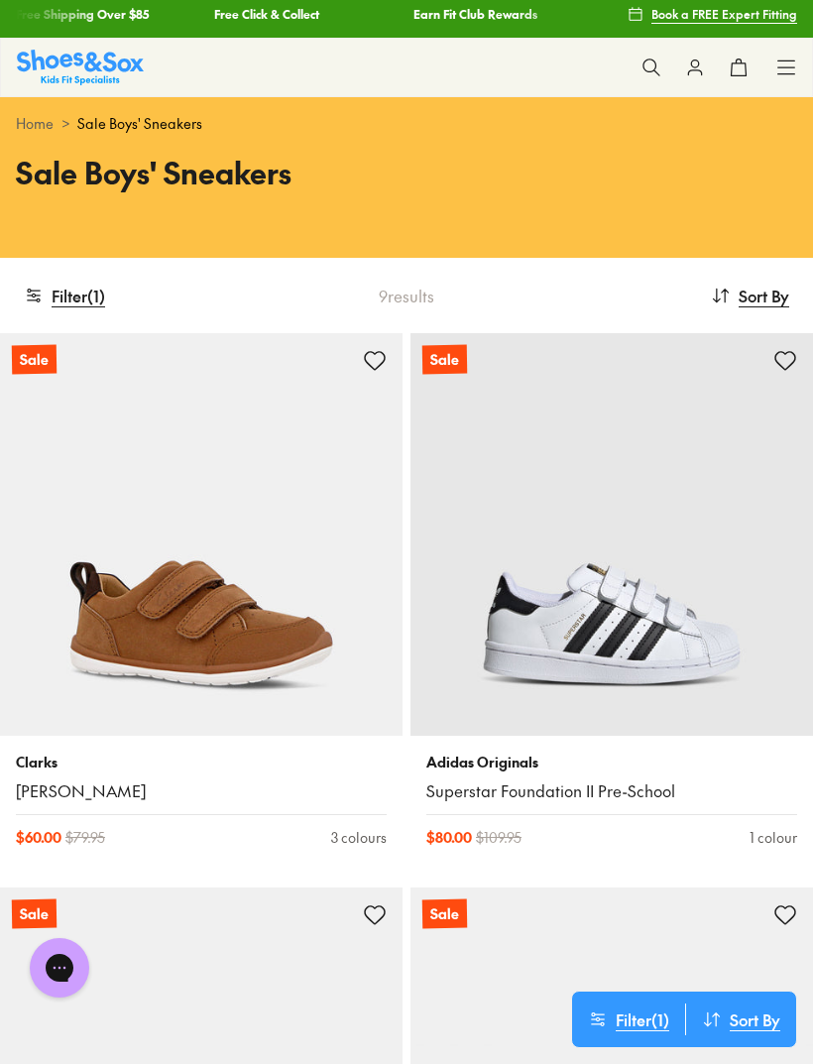
scroll to position [0, 0]
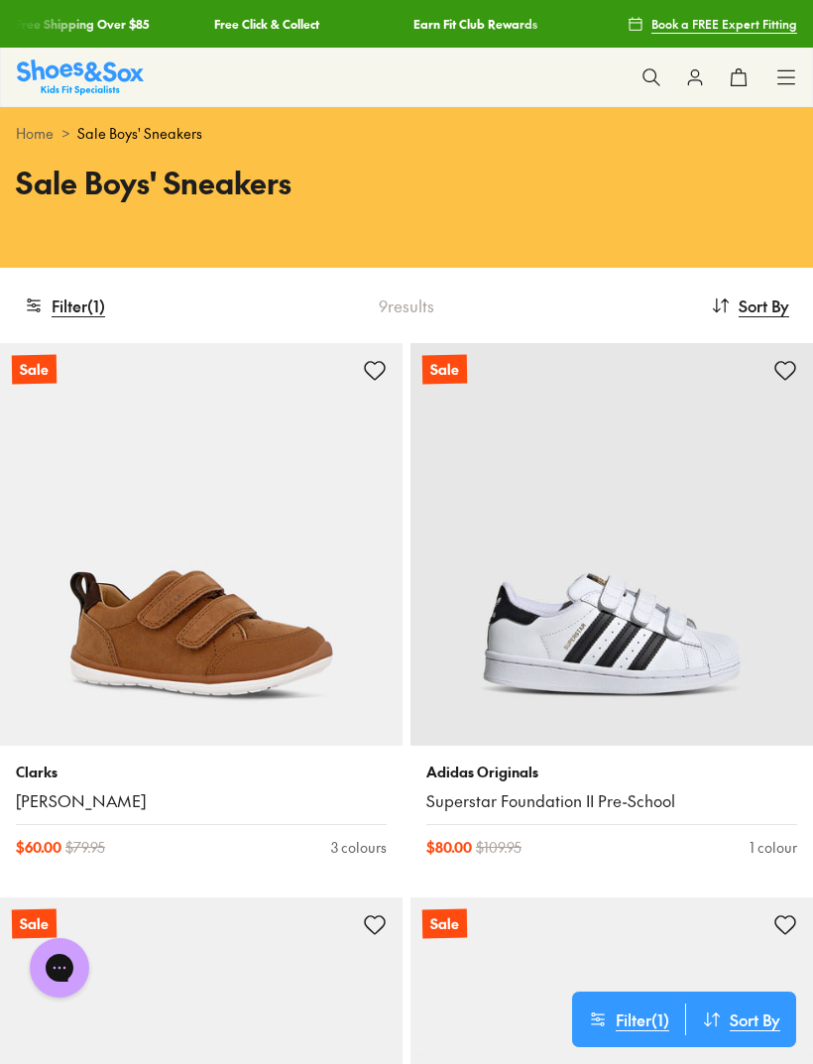
click at [86, 301] on button "Filter ( 1 )" at bounding box center [64, 306] width 81 height 44
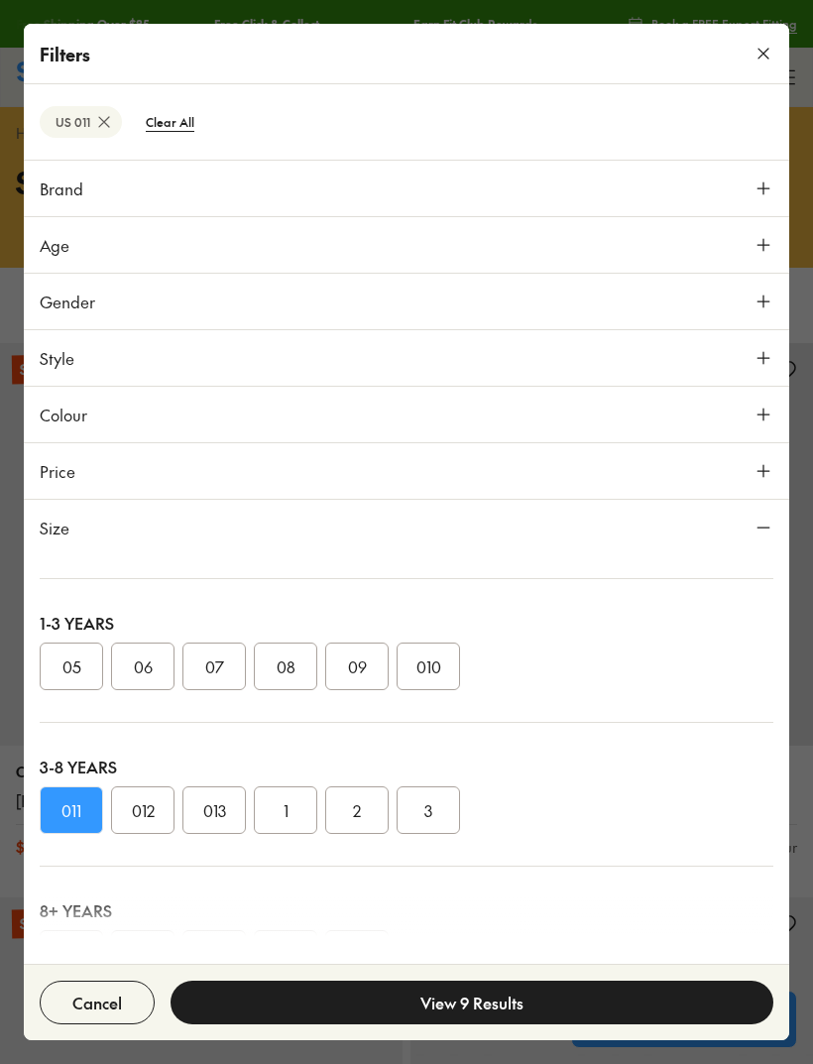
scroll to position [172, 0]
click at [445, 664] on button "010" at bounding box center [428, 667] width 63 height 48
click at [78, 810] on button "011" at bounding box center [71, 811] width 63 height 48
click at [481, 989] on button "View 5 Results" at bounding box center [472, 1003] width 603 height 44
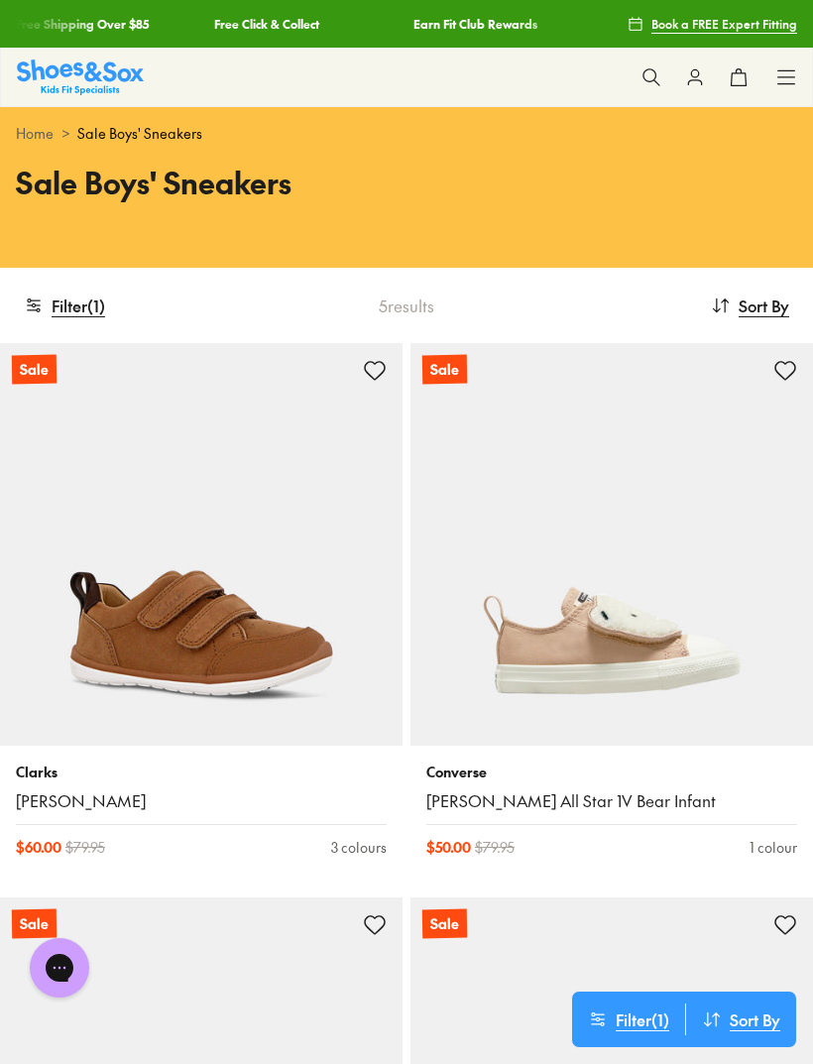
click at [786, 86] on icon at bounding box center [786, 77] width 20 height 20
